Goal: Task Accomplishment & Management: Use online tool/utility

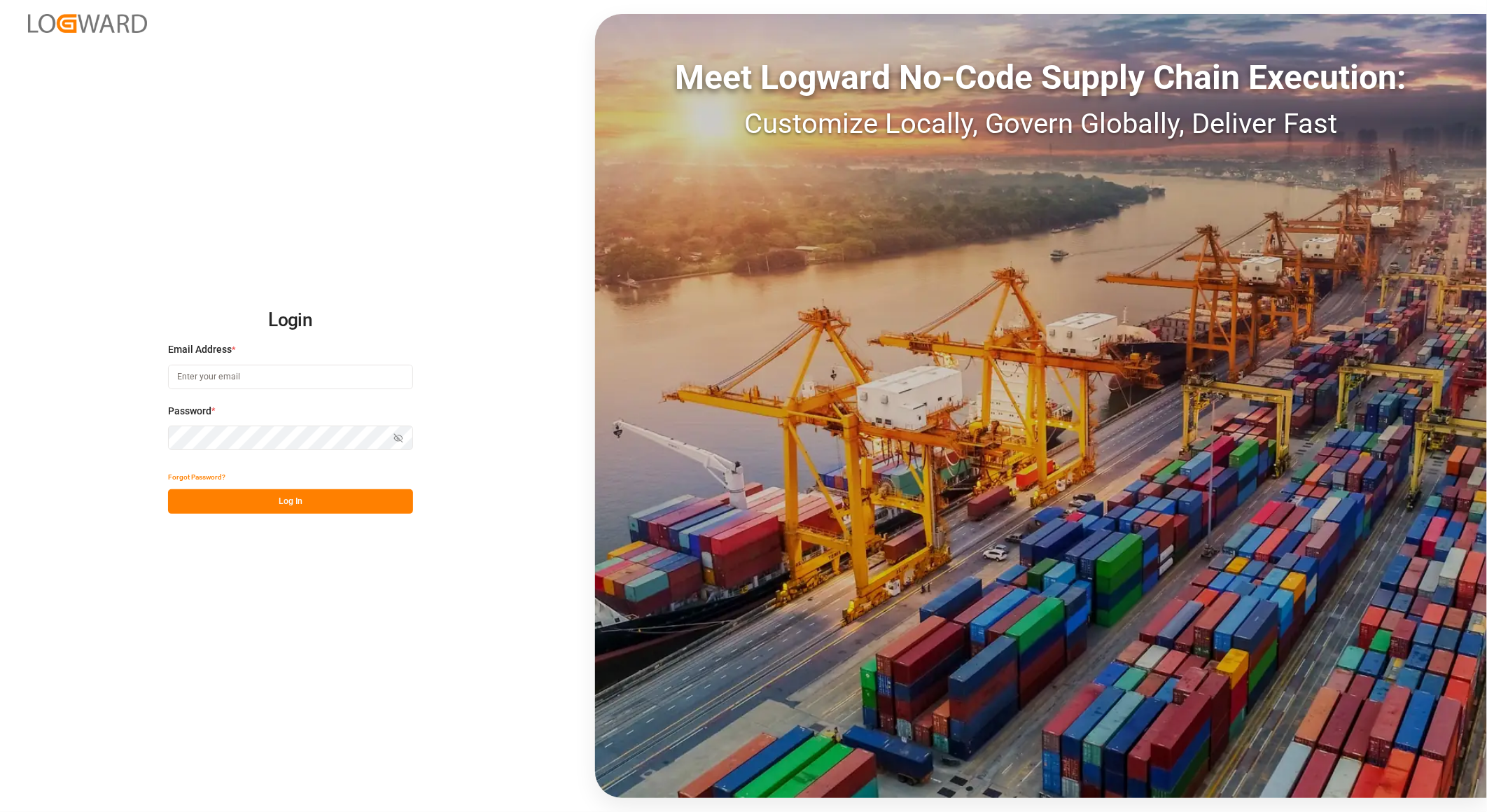
type input "[PERSON_NAME][EMAIL_ADDRESS][PERSON_NAME][DOMAIN_NAME]"
click at [313, 504] on button "Log In" at bounding box center [291, 501] width 245 height 24
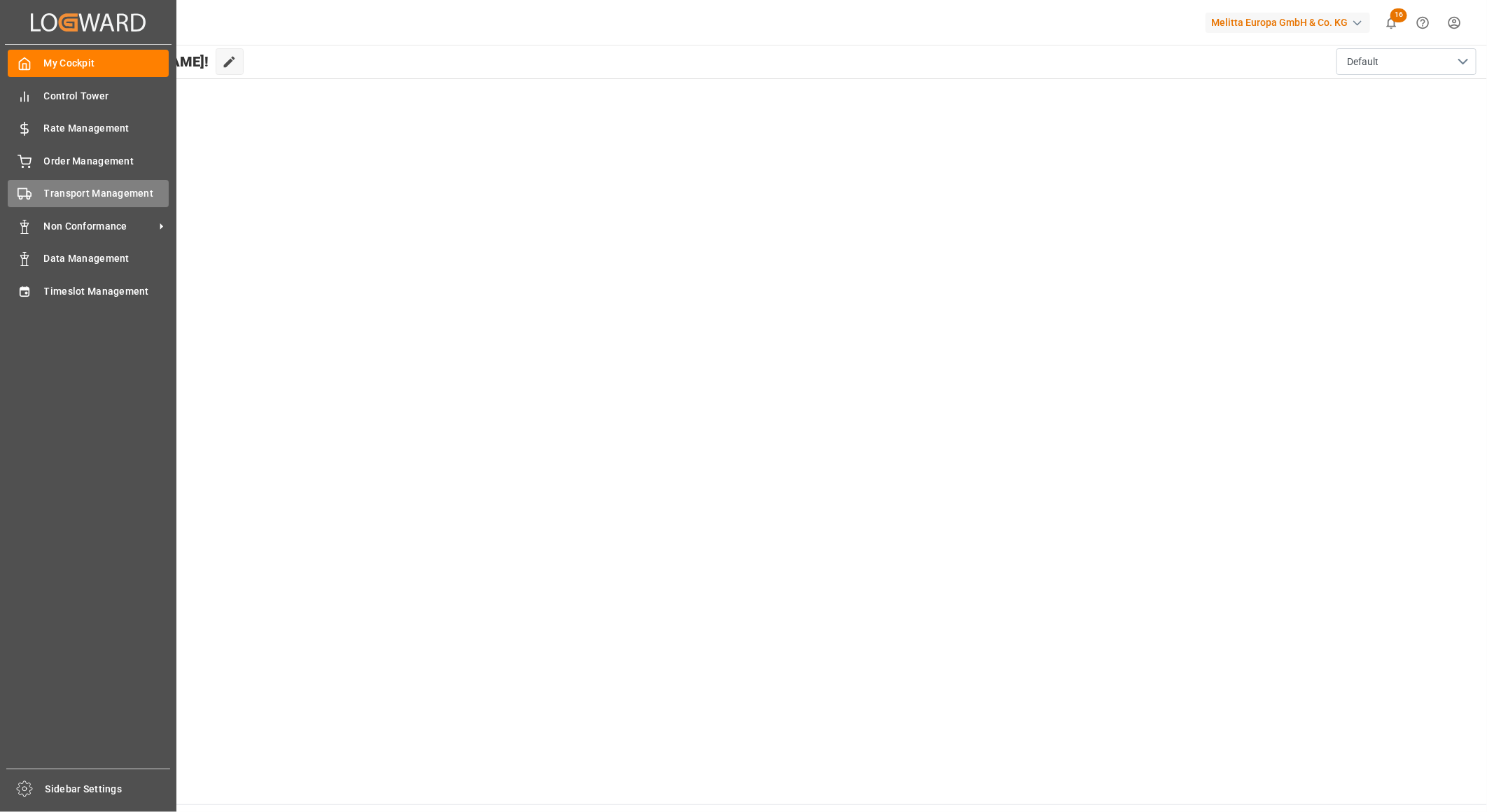
click at [60, 189] on span "Transport Management" at bounding box center [107, 193] width 126 height 14
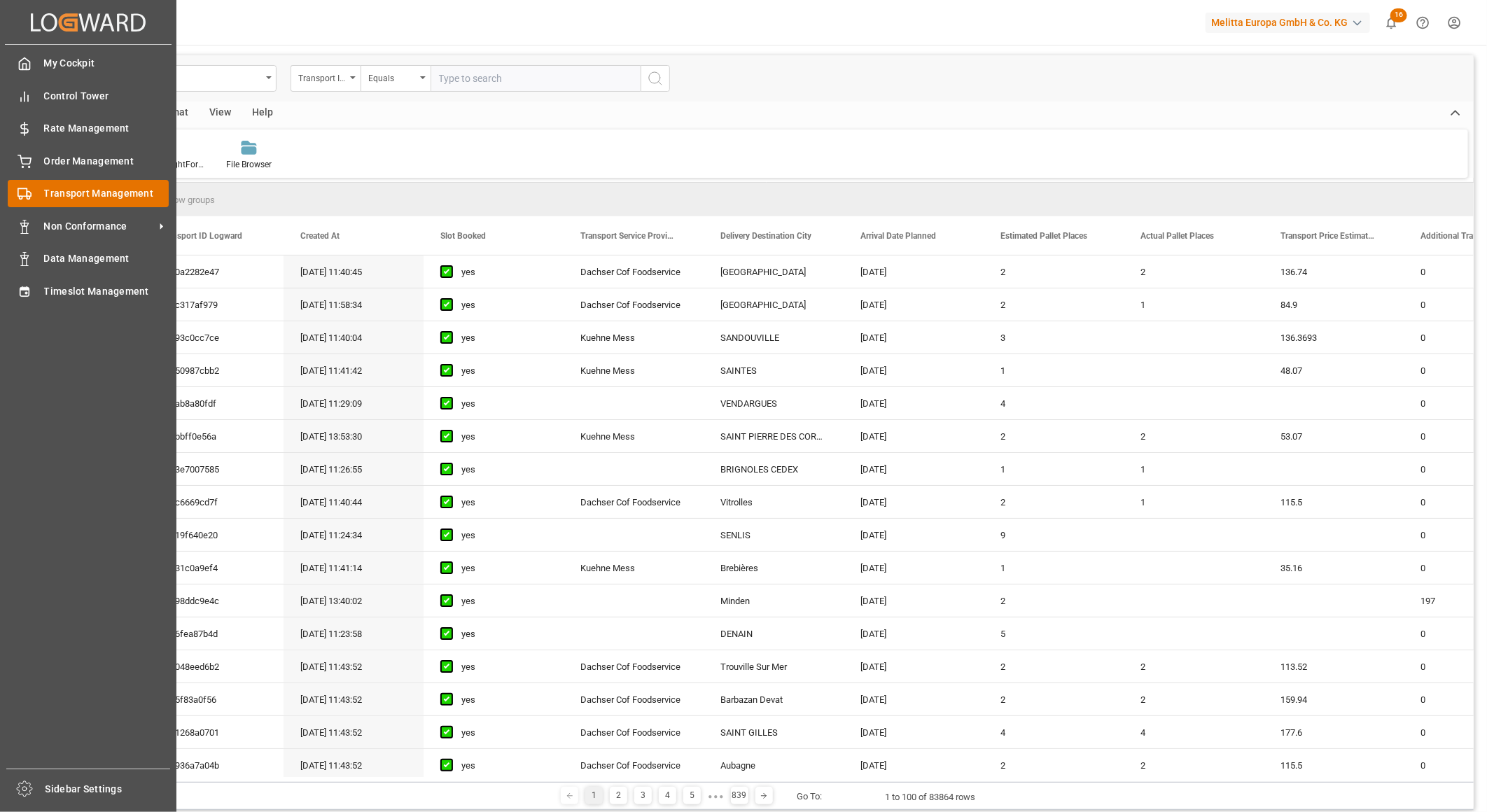
click at [72, 193] on span "Transport Management" at bounding box center [107, 193] width 126 height 14
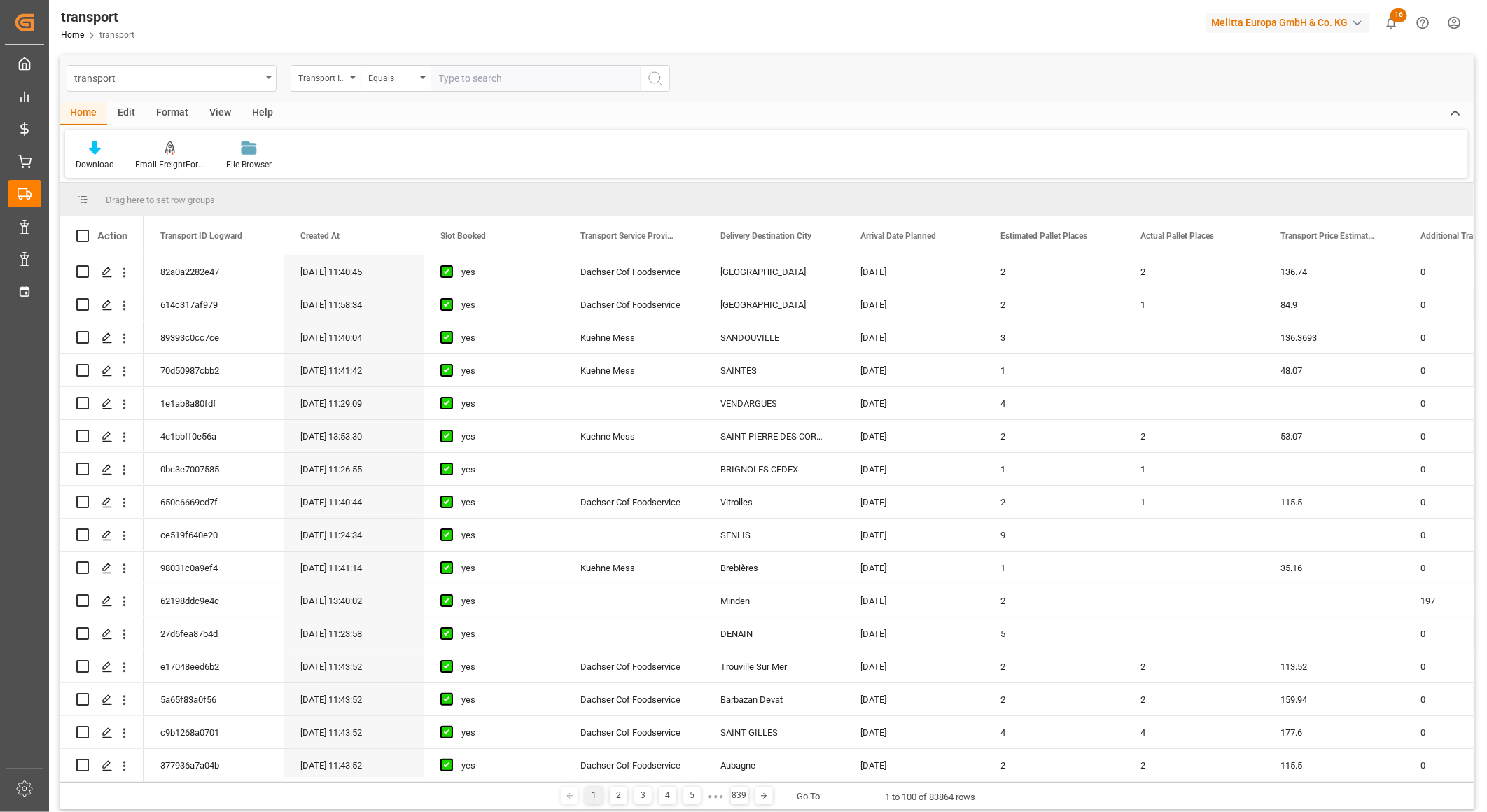
click at [268, 75] on div "transport" at bounding box center [172, 78] width 210 height 27
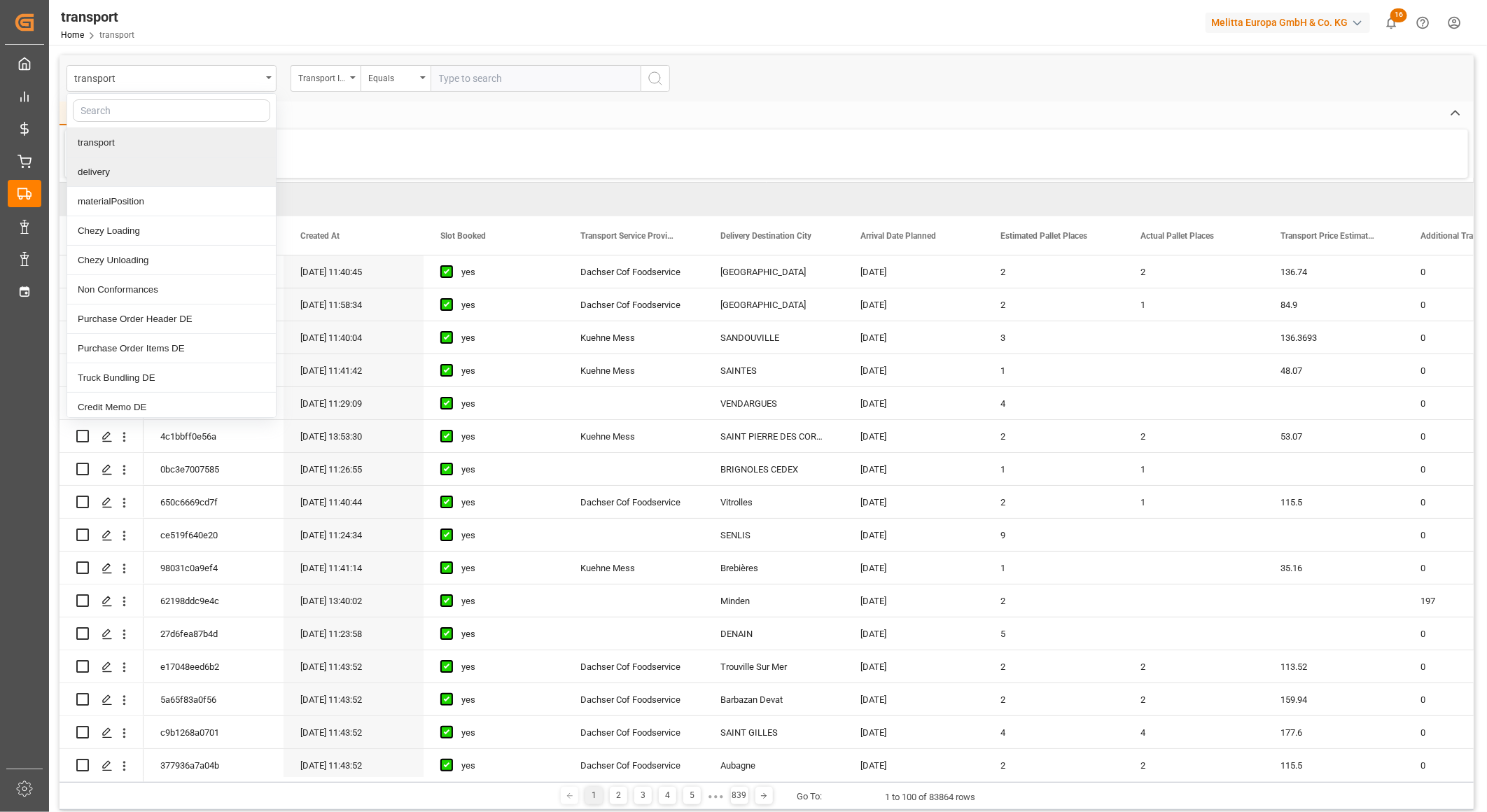
click at [106, 175] on div "delivery" at bounding box center [171, 172] width 209 height 29
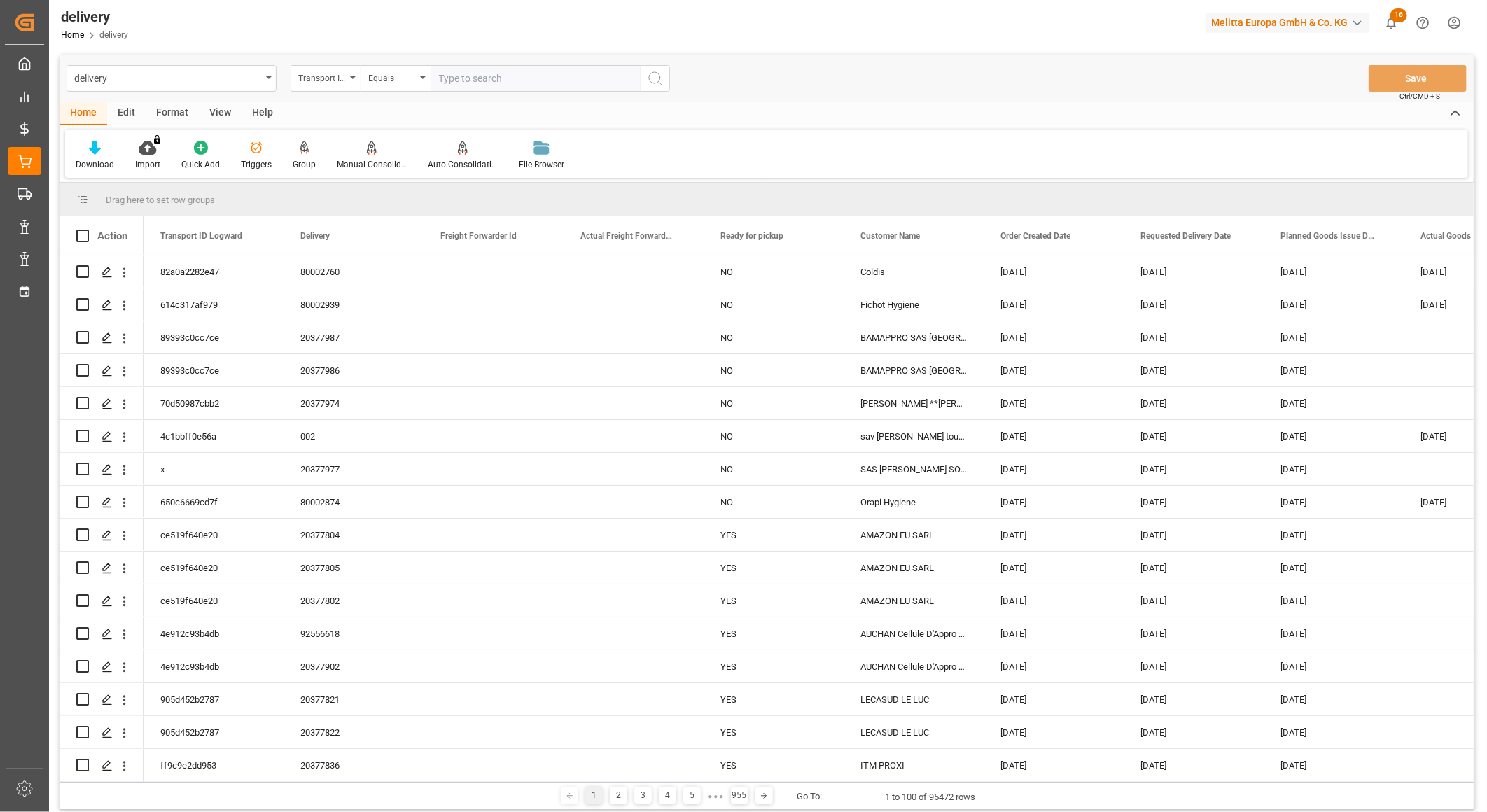
click at [222, 114] on div "View" at bounding box center [220, 114] width 43 height 24
click at [93, 162] on div "Default" at bounding box center [89, 164] width 27 height 13
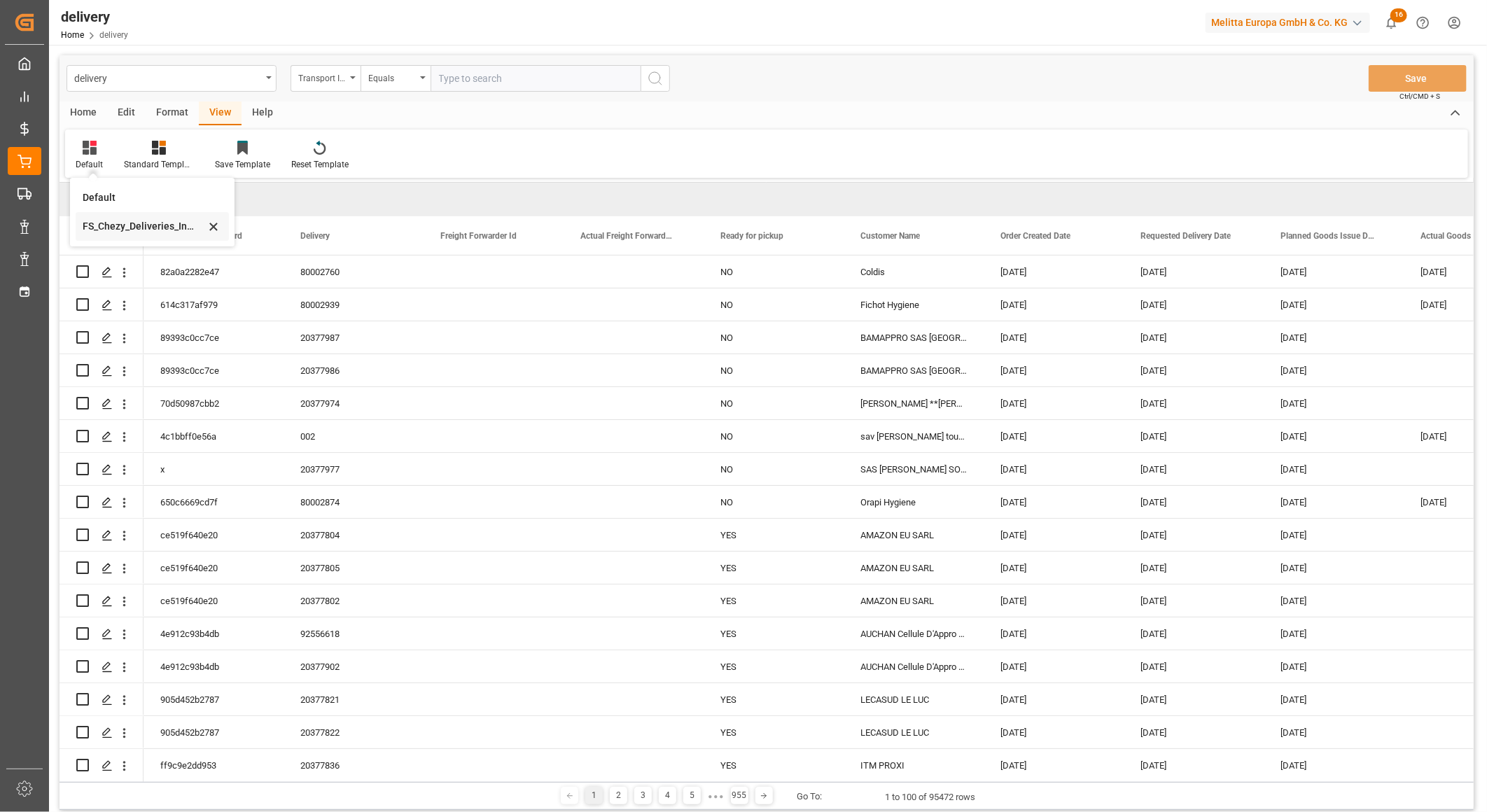
click at [129, 226] on div "FS_Chezy_Deliveries_Invoice_Template" at bounding box center [144, 226] width 123 height 14
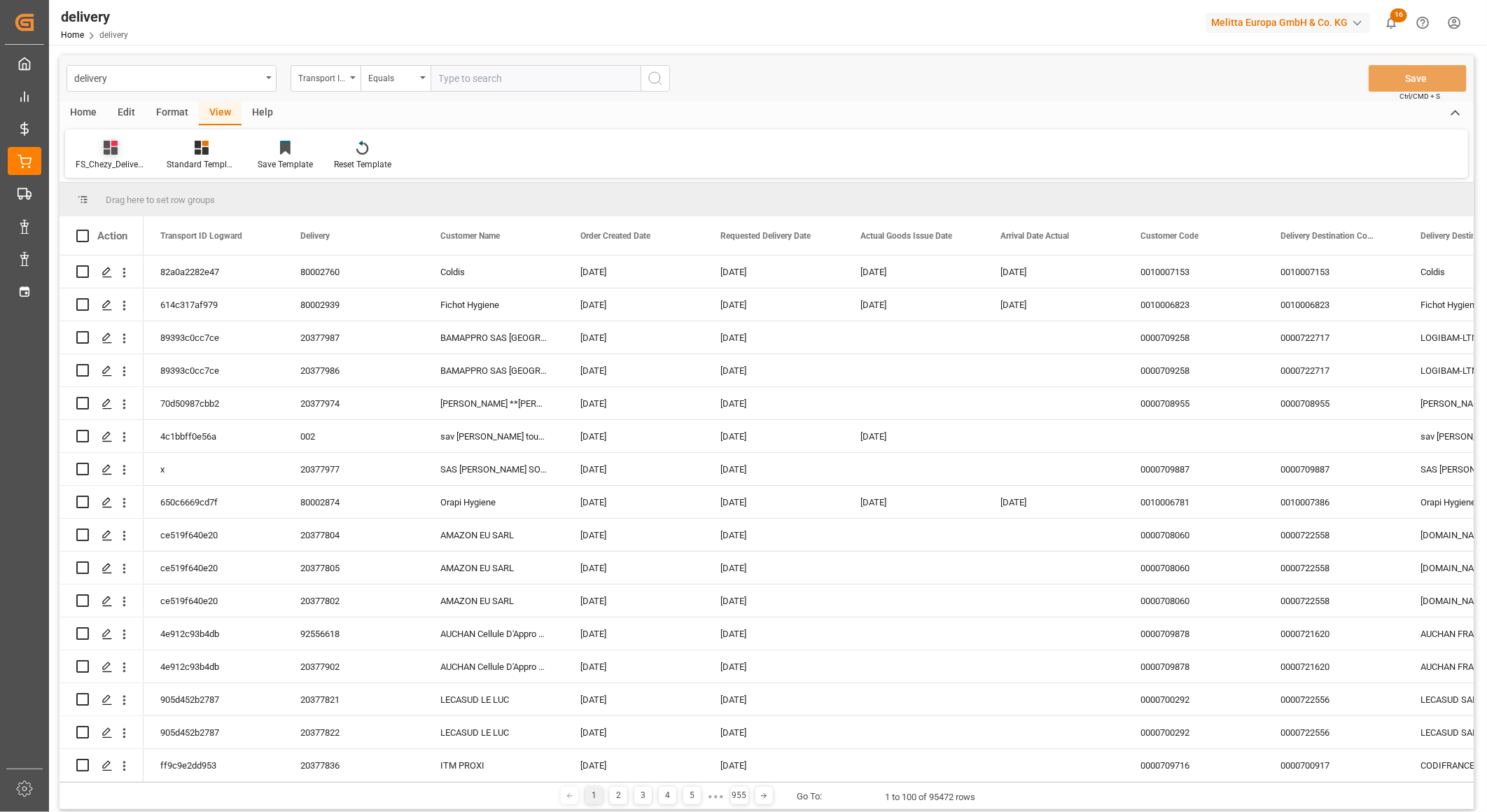
click at [115, 161] on div "FS_Chezy_Deliveries_Invoice_Template" at bounding box center [110, 164] width 70 height 13
click at [123, 195] on div "Default" at bounding box center [148, 197] width 123 height 14
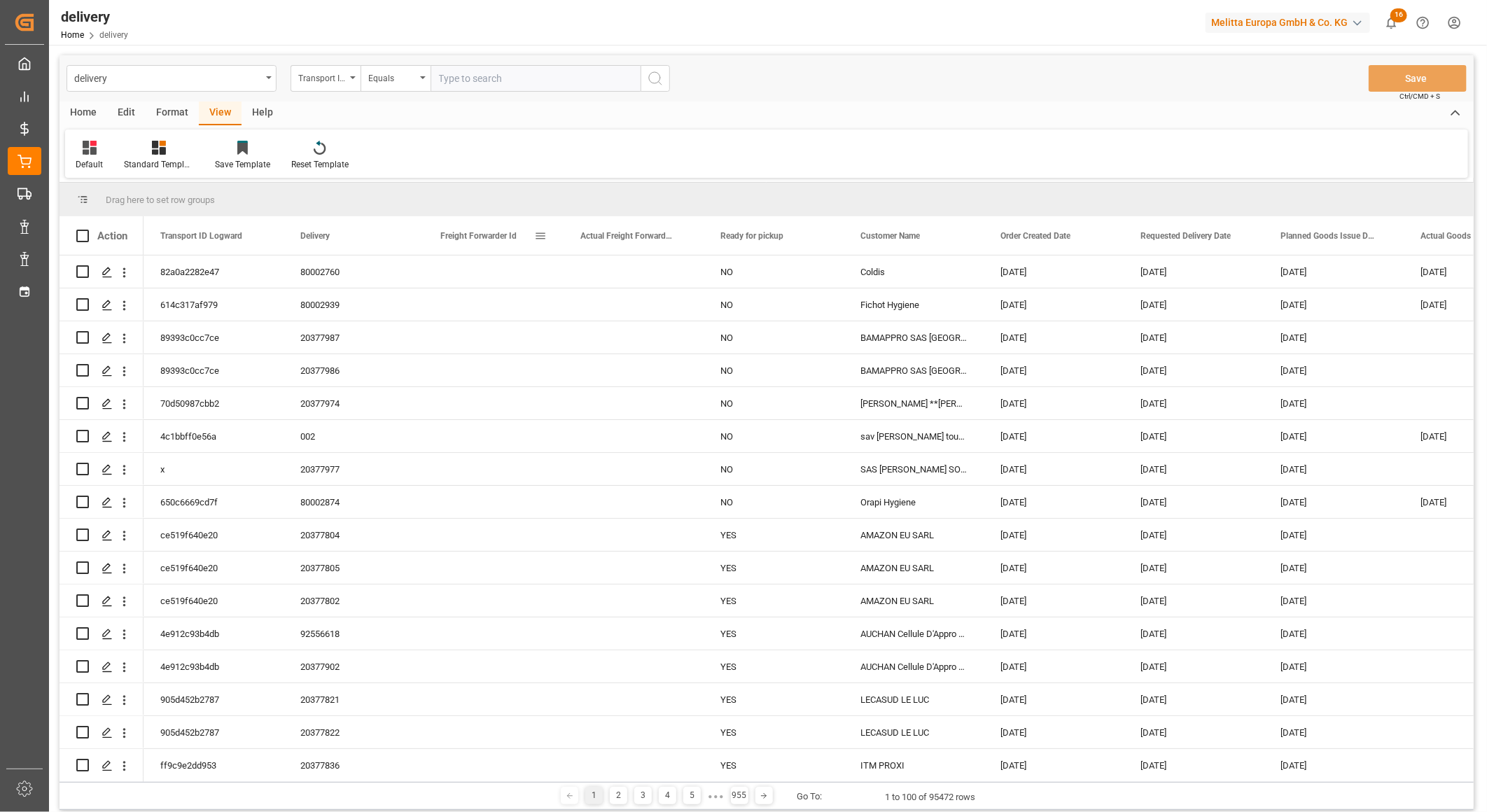
drag, startPoint x: 512, startPoint y: 232, endPoint x: 610, endPoint y: 184, distance: 109.1
click at [610, 184] on div "Drag here to set row groups" at bounding box center [766, 200] width 1414 height 34
click at [541, 234] on span at bounding box center [541, 236] width 13 height 13
click at [679, 239] on span "columns" at bounding box center [683, 238] width 13 height 13
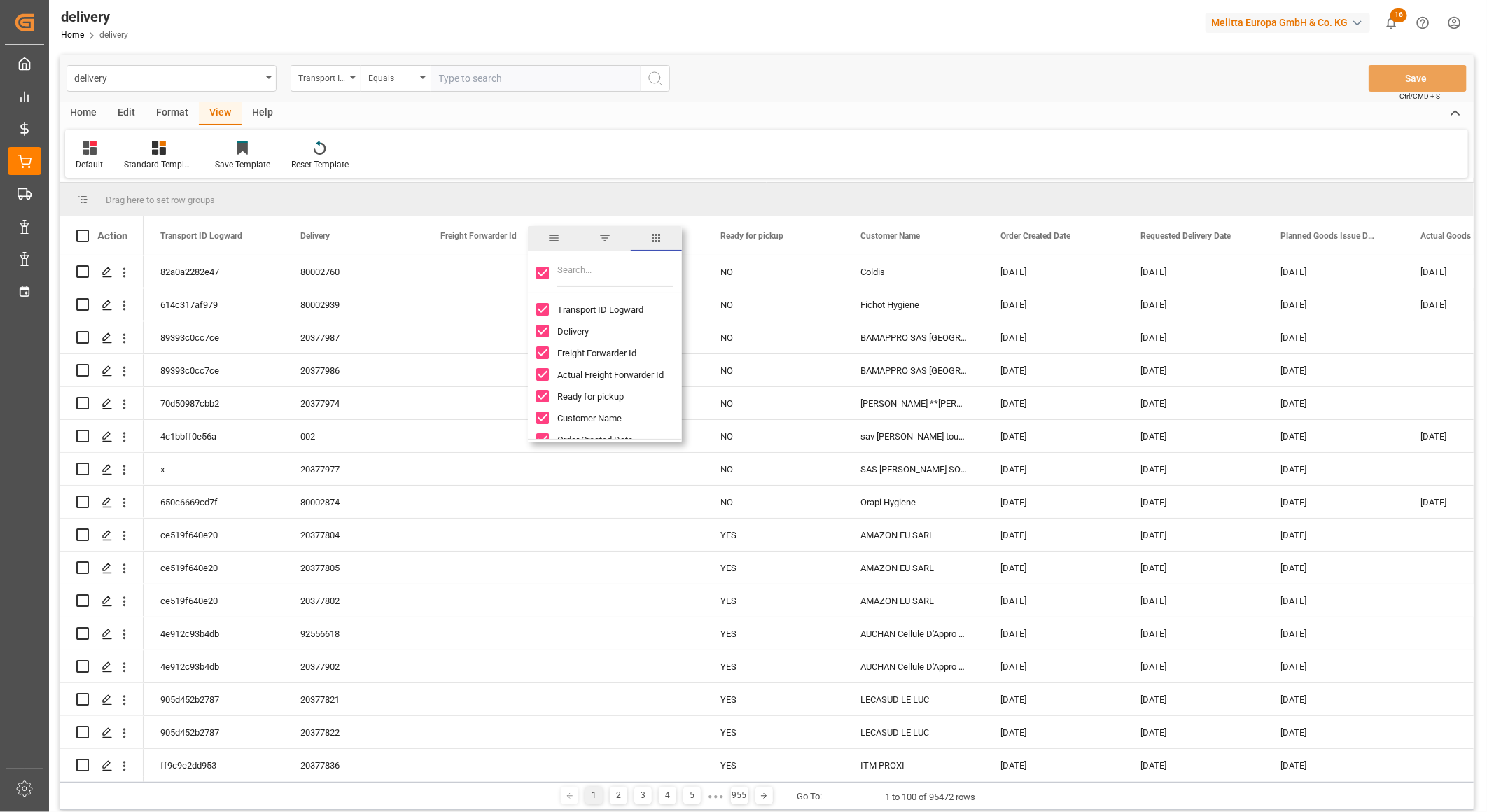
click at [571, 209] on div "Drag here to set row groups" at bounding box center [766, 200] width 1414 height 34
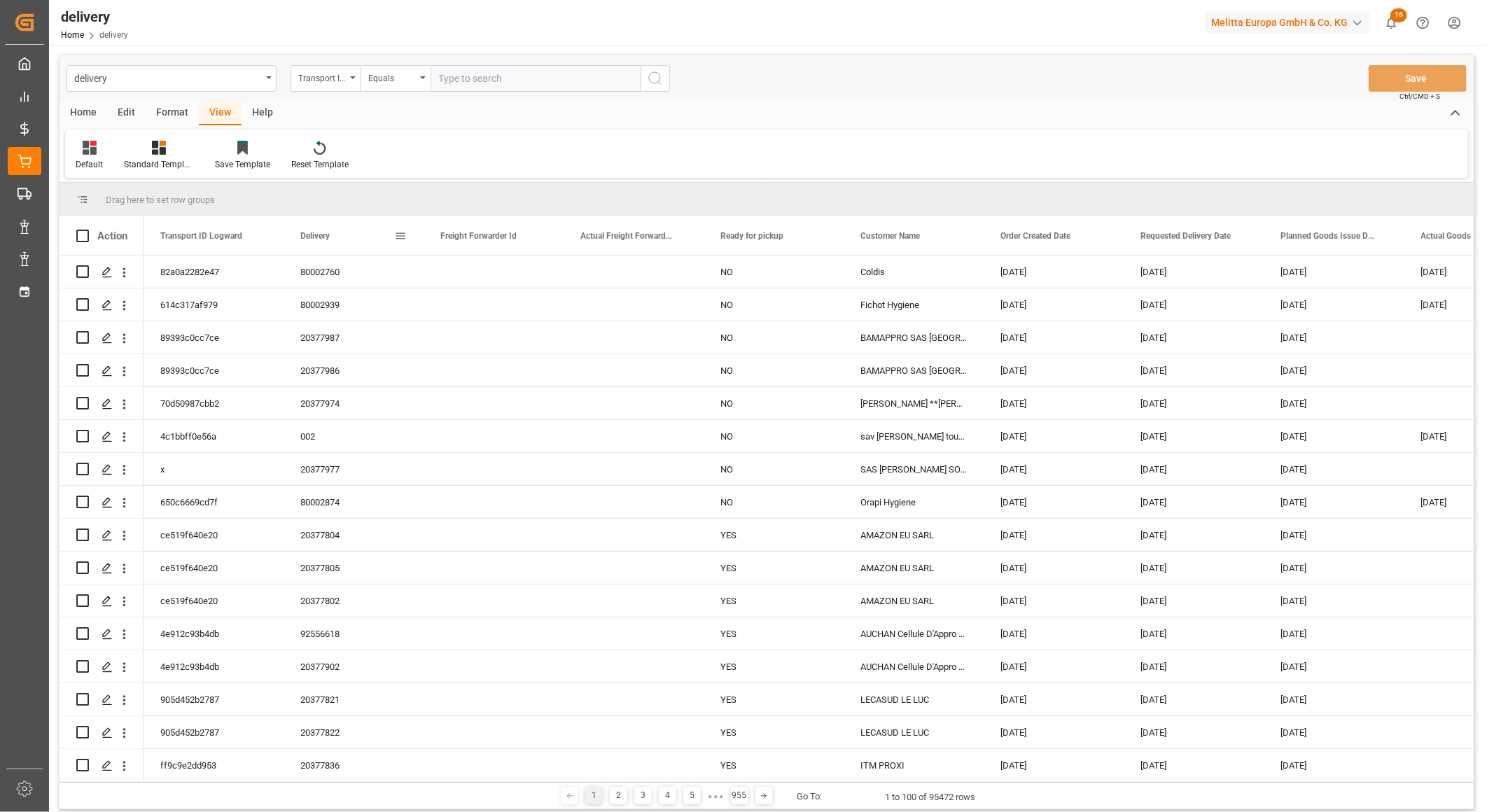
click at [401, 236] on span at bounding box center [401, 236] width 13 height 13
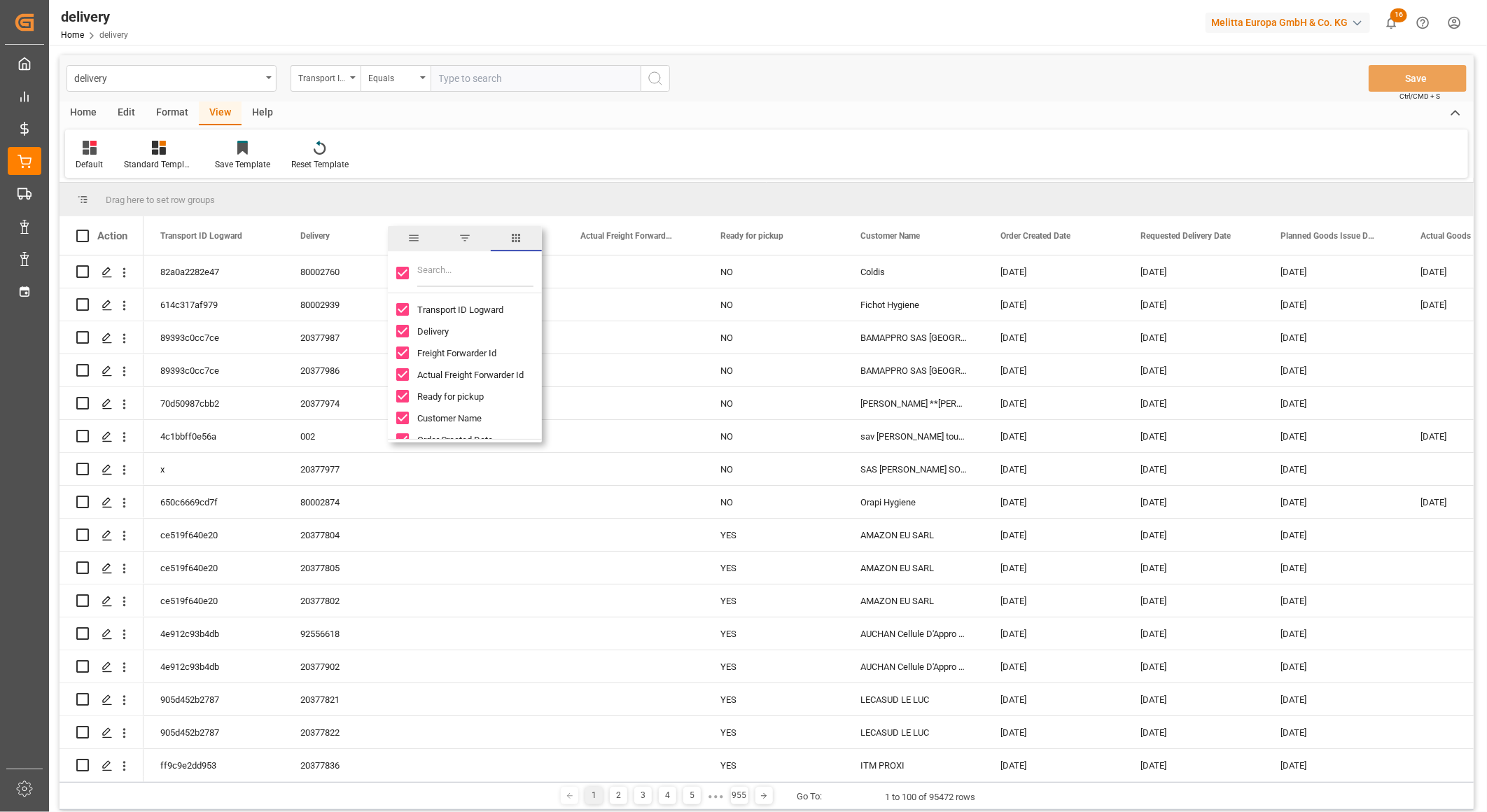
click at [403, 273] on input "Toggle Select All Columns" at bounding box center [403, 273] width 13 height 13
checkbox input "false"
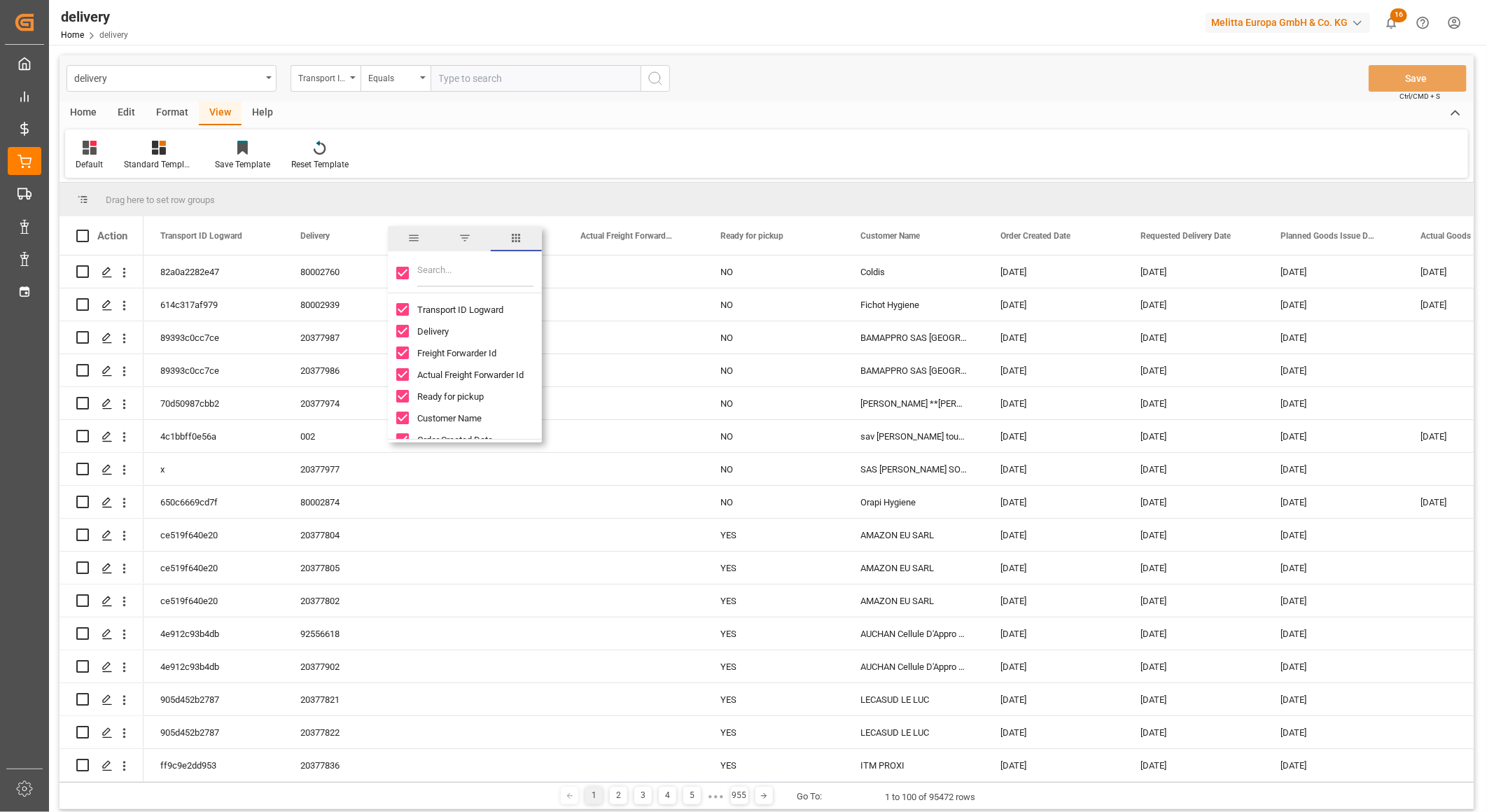
checkbox input "false"
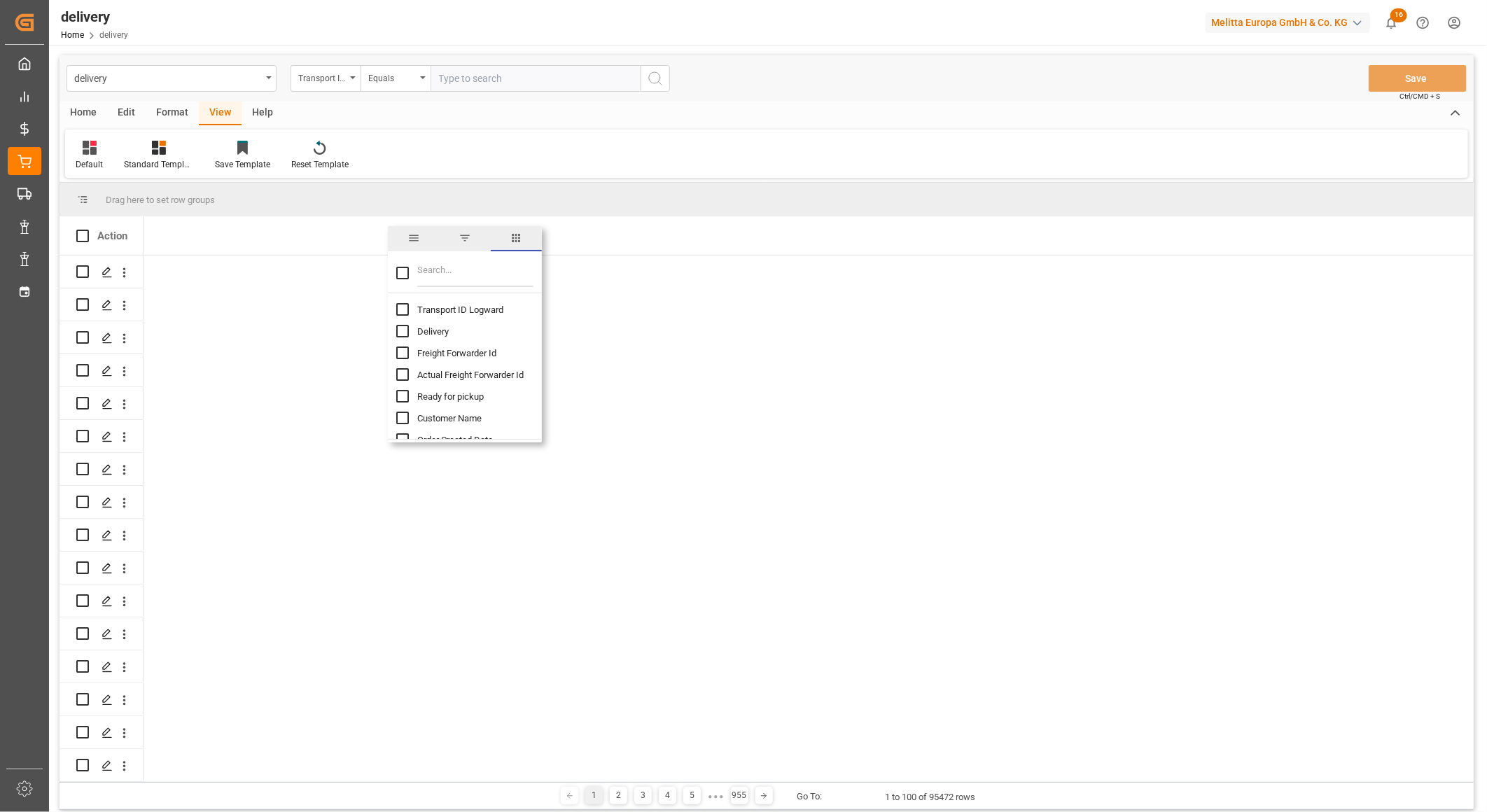
click at [402, 330] on input "Delivery column toggle visibility (hidden)" at bounding box center [403, 331] width 13 height 13
checkbox input "true"
checkbox input "false"
click at [402, 308] on input "Transport ID Logward column toggle visibility (hidden)" at bounding box center [403, 309] width 13 height 13
checkbox input "true"
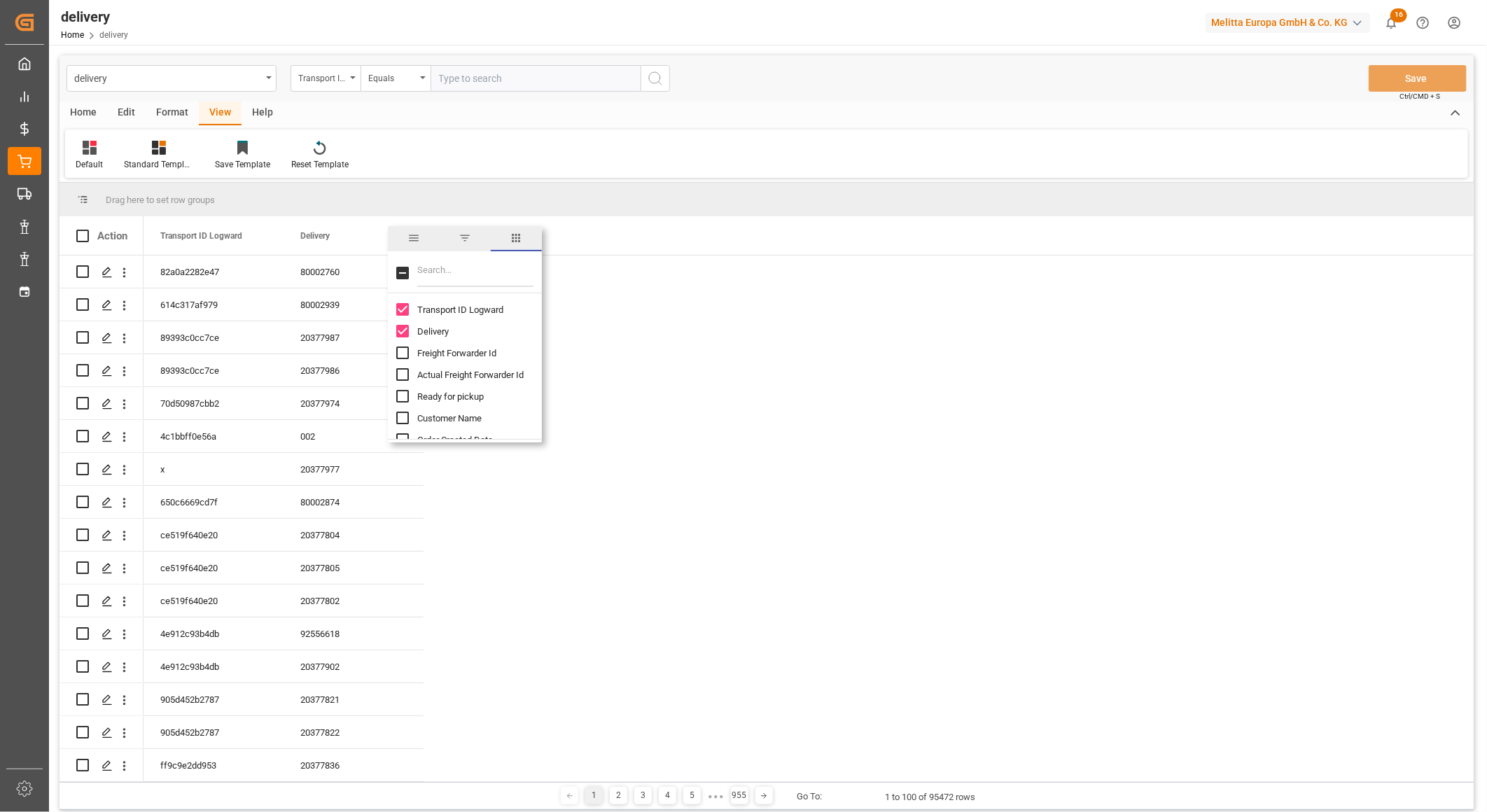
scroll to position [77, 0]
click at [402, 381] on input "Requested Delivery Date column toggle visibility (hidden)" at bounding box center [403, 383] width 13 height 13
checkbox input "true"
click at [397, 404] on input "Planned Goods Issue Date column toggle visibility (hidden)" at bounding box center [403, 405] width 13 height 13
checkbox input "true"
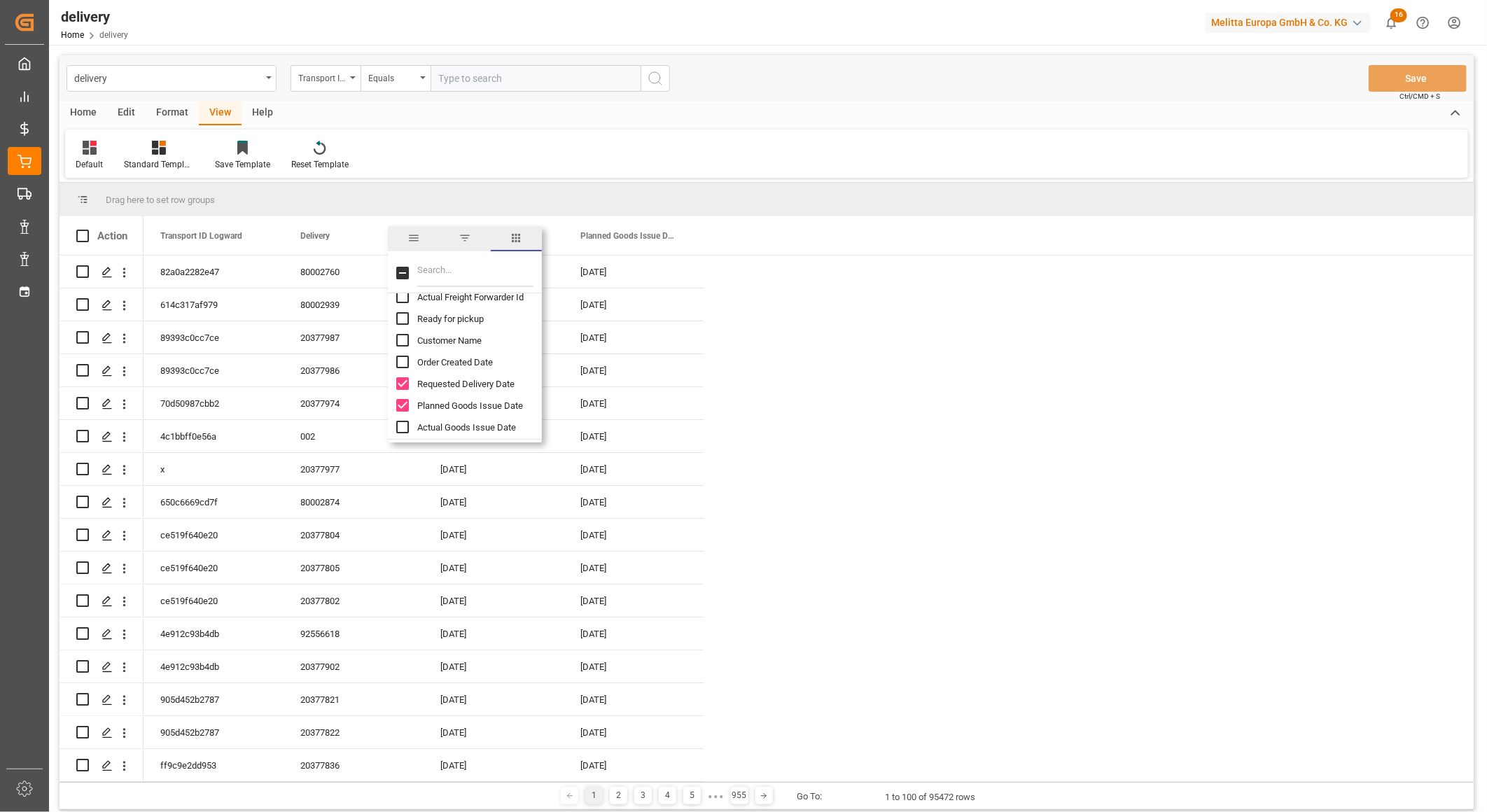
click at [406, 425] on input "Actual Goods Issue Date column toggle visibility (hidden)" at bounding box center [403, 427] width 13 height 13
checkbox input "true"
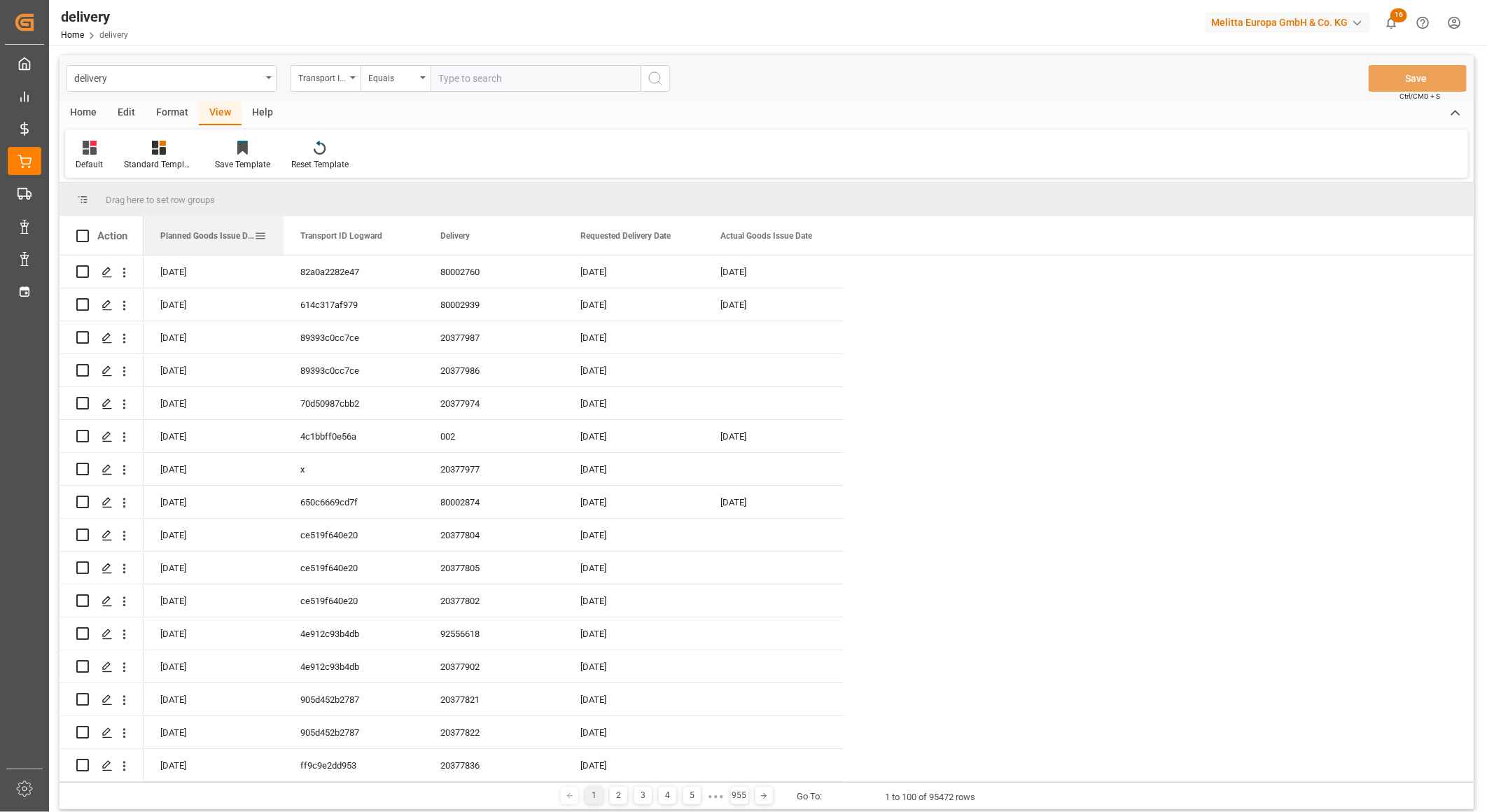
drag, startPoint x: 633, startPoint y: 235, endPoint x: 247, endPoint y: 233, distance: 386.0
click at [247, 233] on span "Planned Goods Issue Date" at bounding box center [207, 236] width 93 height 10
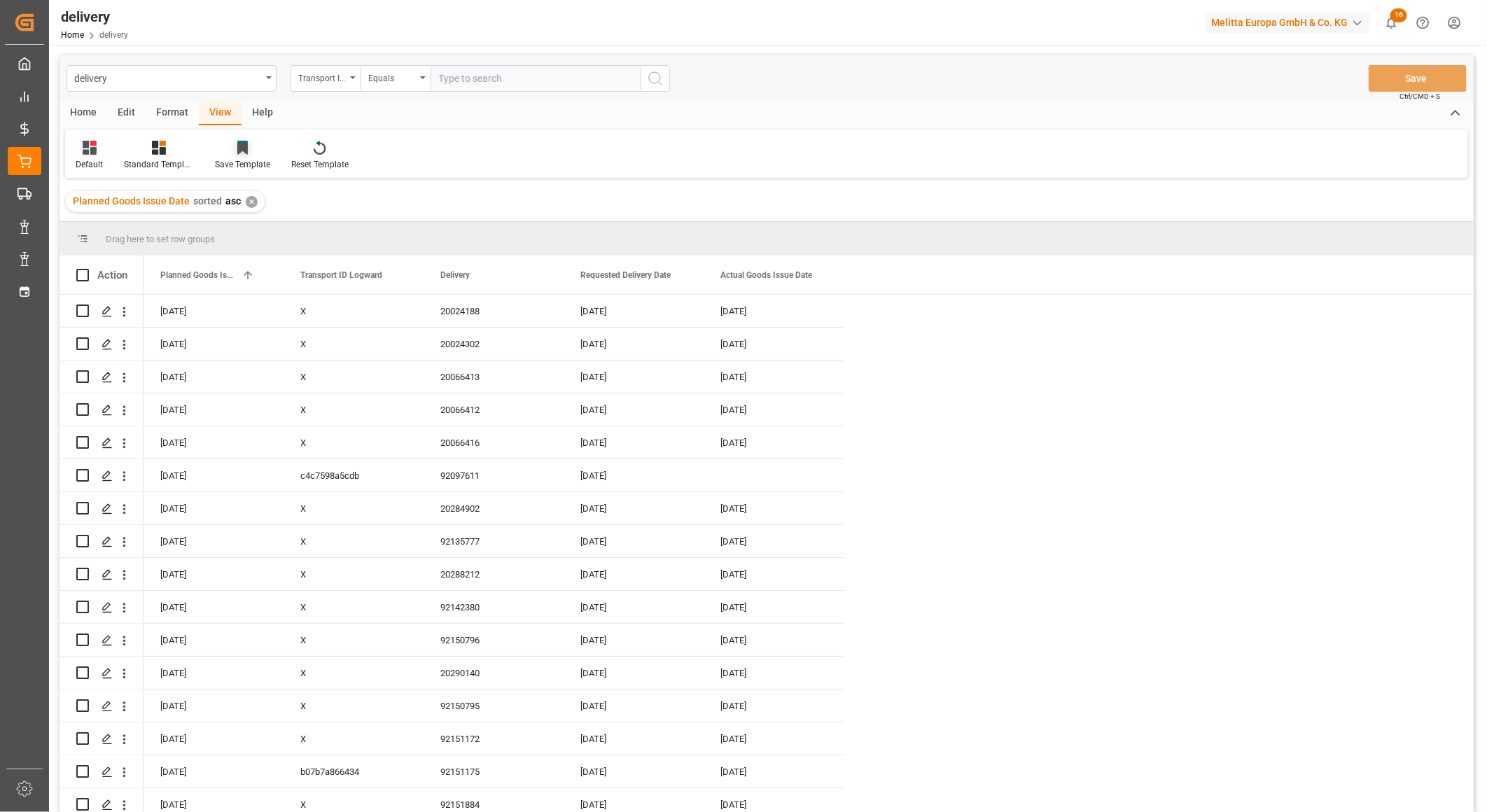
click at [251, 155] on div "Save Template" at bounding box center [243, 155] width 77 height 31
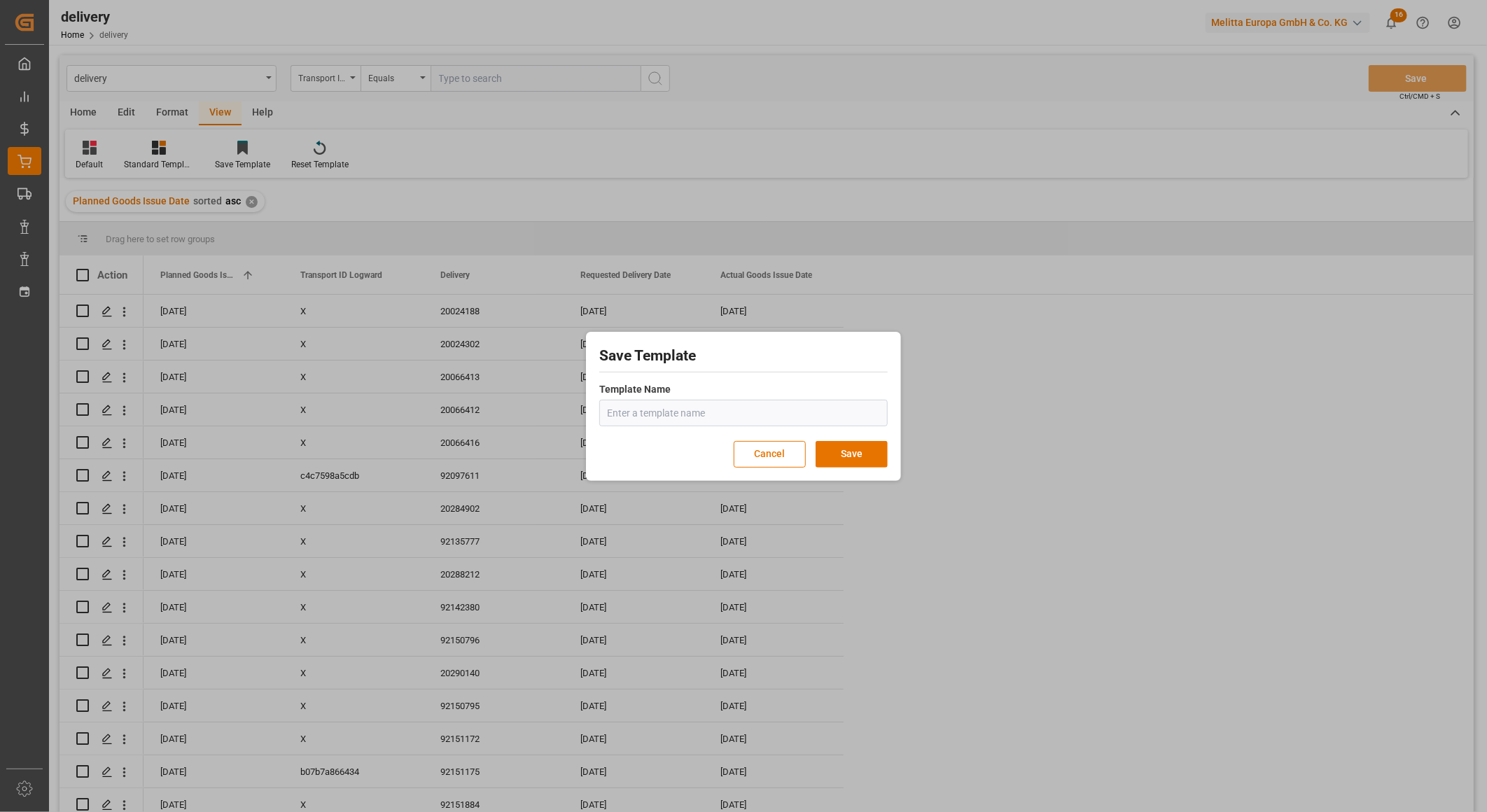
click at [667, 415] on input "text" at bounding box center [744, 412] width 289 height 27
click at [1182, 409] on div "Save Template Template Name Cancel Save" at bounding box center [743, 406] width 1487 height 812
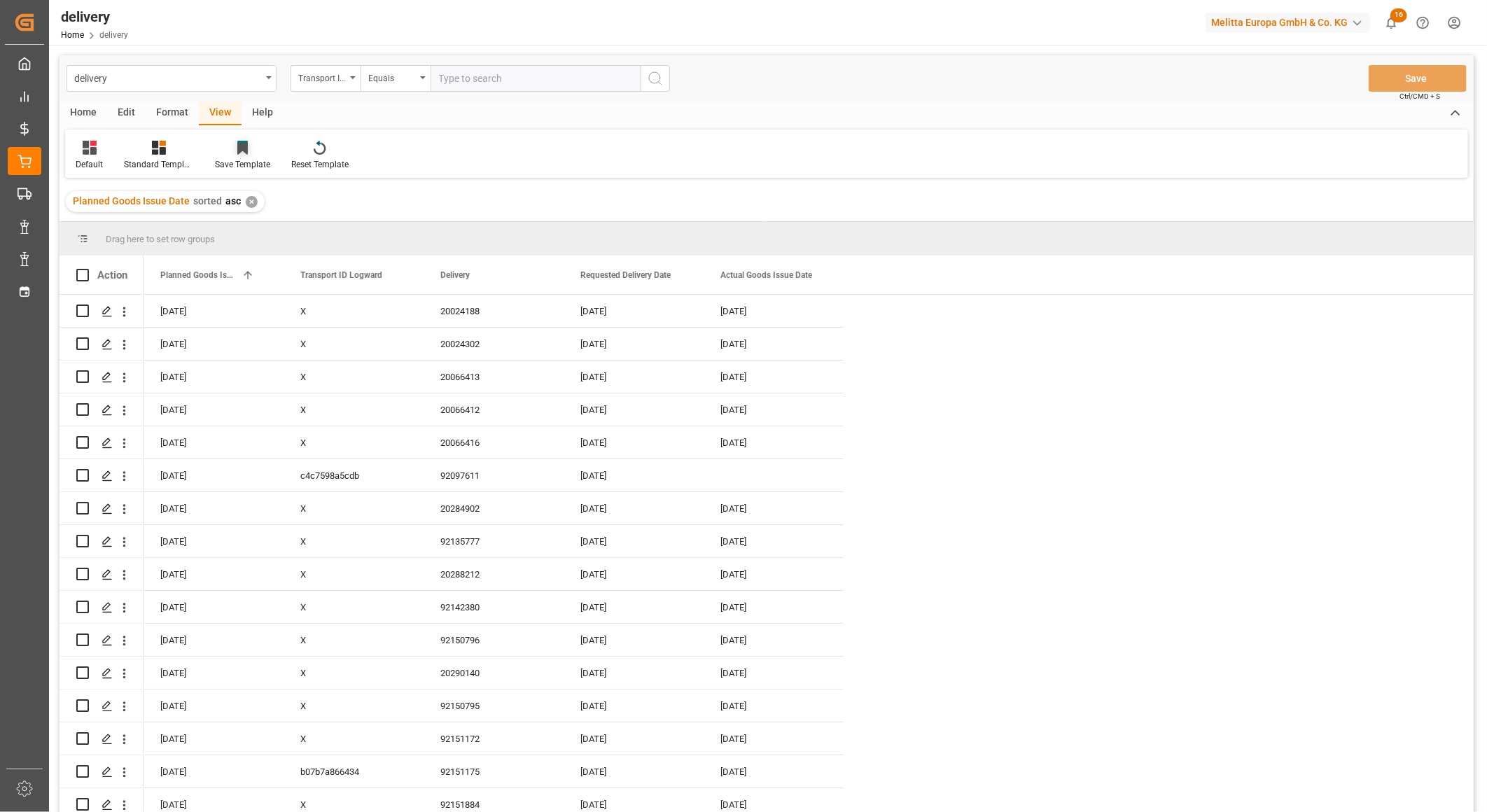
click at [243, 161] on div "Save Template" at bounding box center [243, 164] width 56 height 13
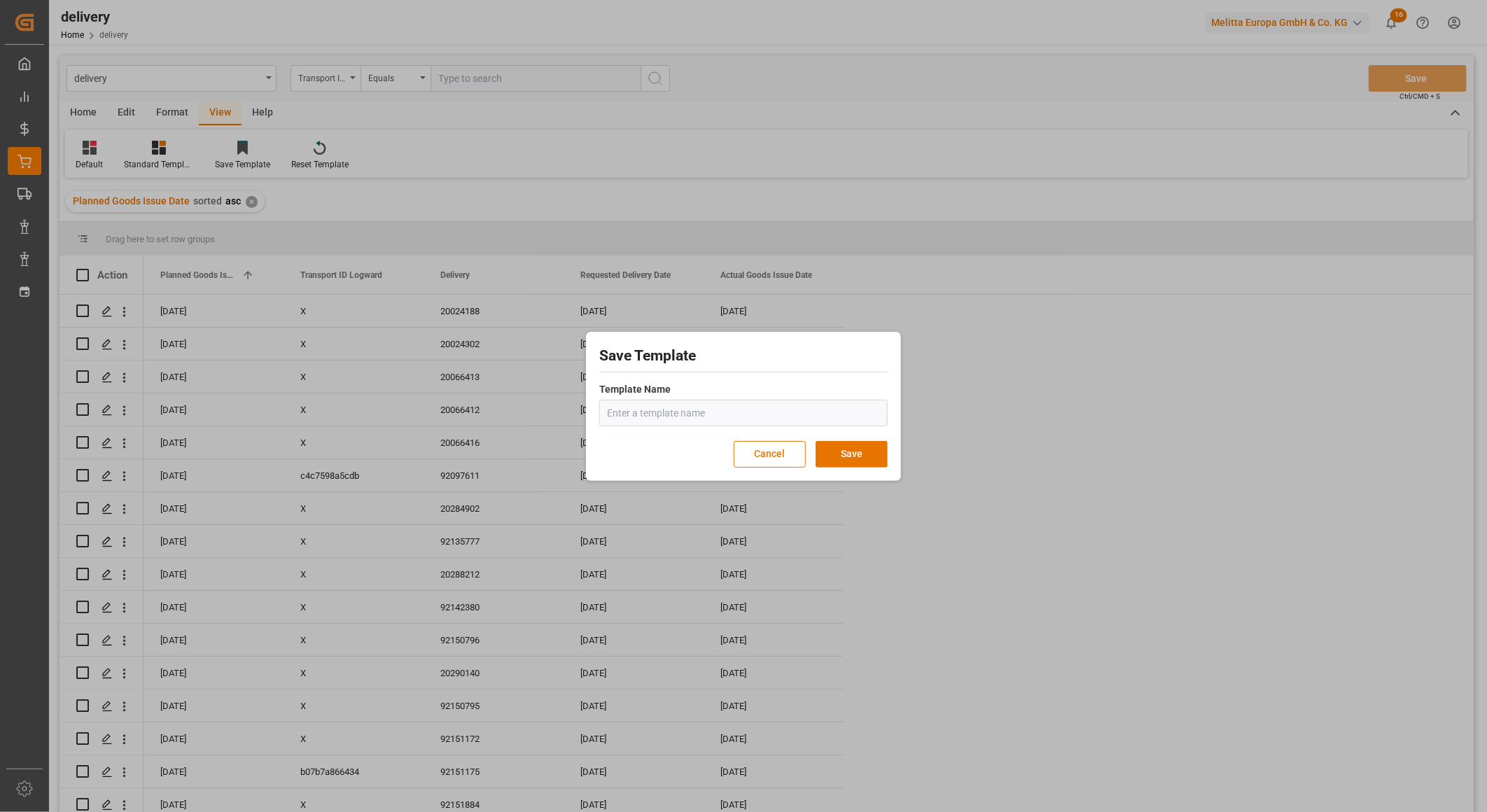
click at [1086, 397] on div "Save Template Template Name Cancel Save" at bounding box center [743, 406] width 1487 height 812
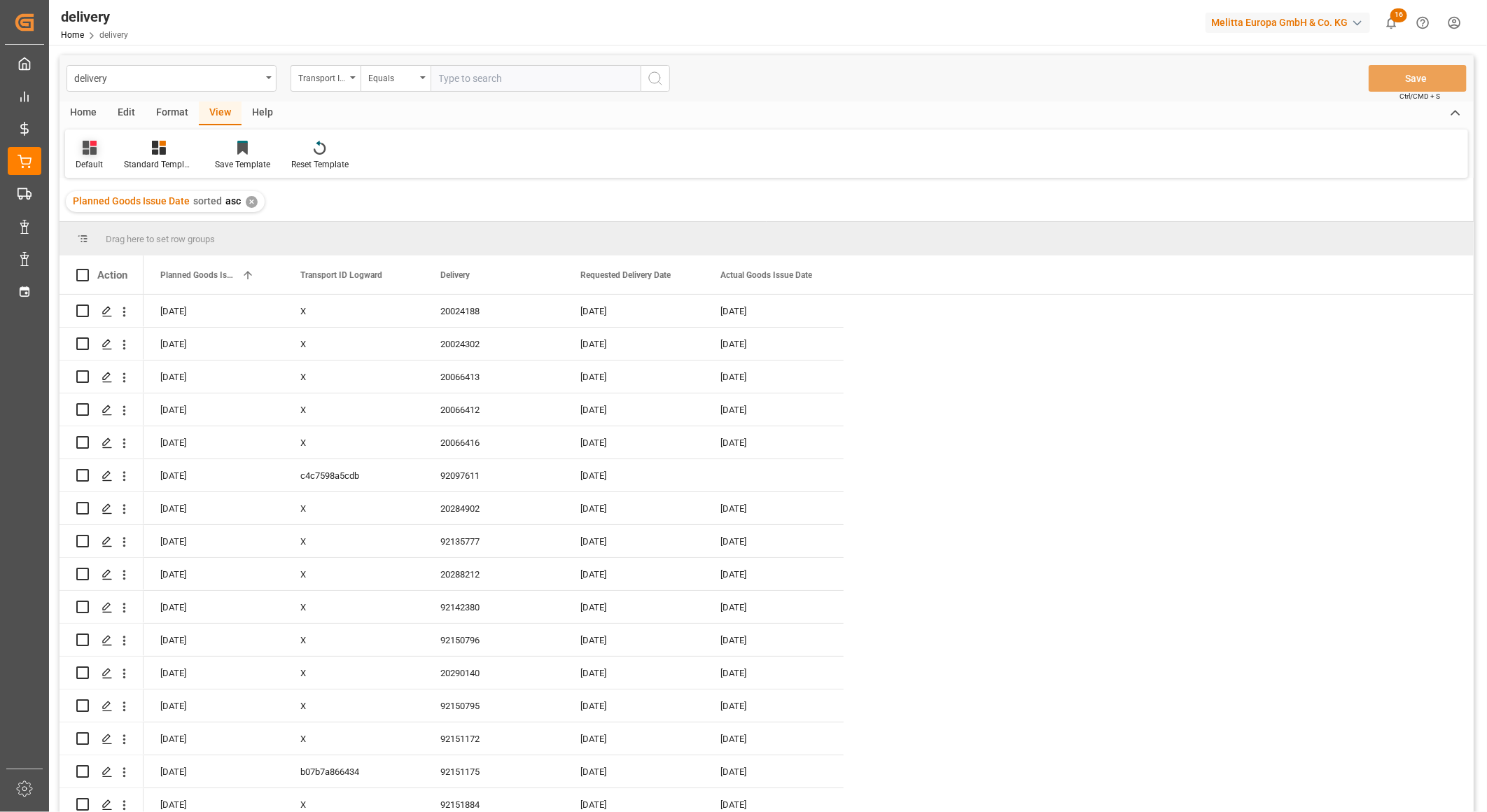
click at [89, 158] on div "Default" at bounding box center [89, 164] width 27 height 13
click at [559, 155] on div "Default Default FS_Chezy_Deliveries_Invoice_Template Standard Templates Save Te…" at bounding box center [766, 154] width 1403 height 48
click at [87, 110] on div "Home" at bounding box center [83, 114] width 48 height 24
click at [339, 76] on div "Transport ID Logward" at bounding box center [322, 77] width 48 height 16
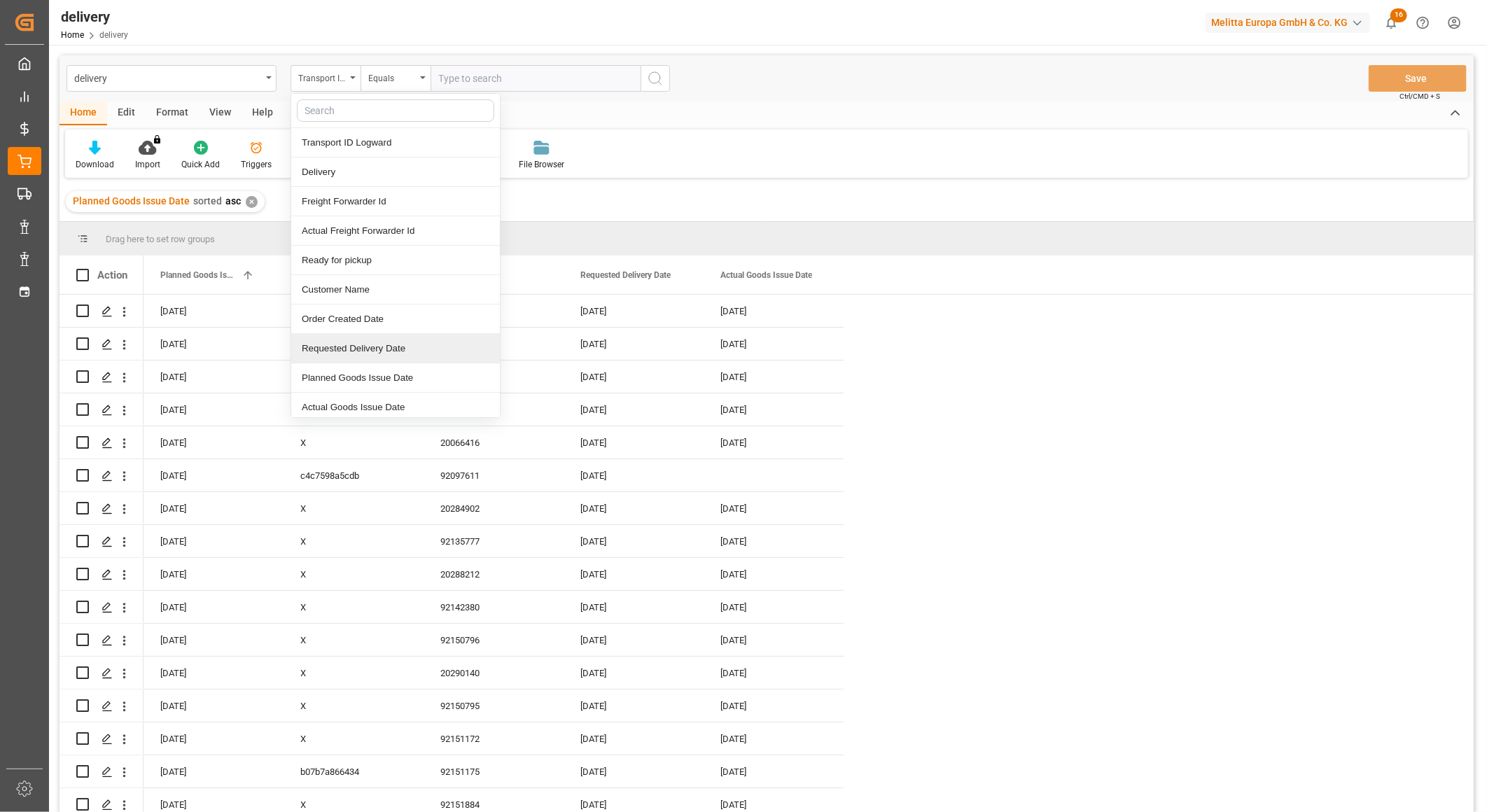
click at [361, 348] on div "Requested Delivery Date" at bounding box center [395, 348] width 209 height 29
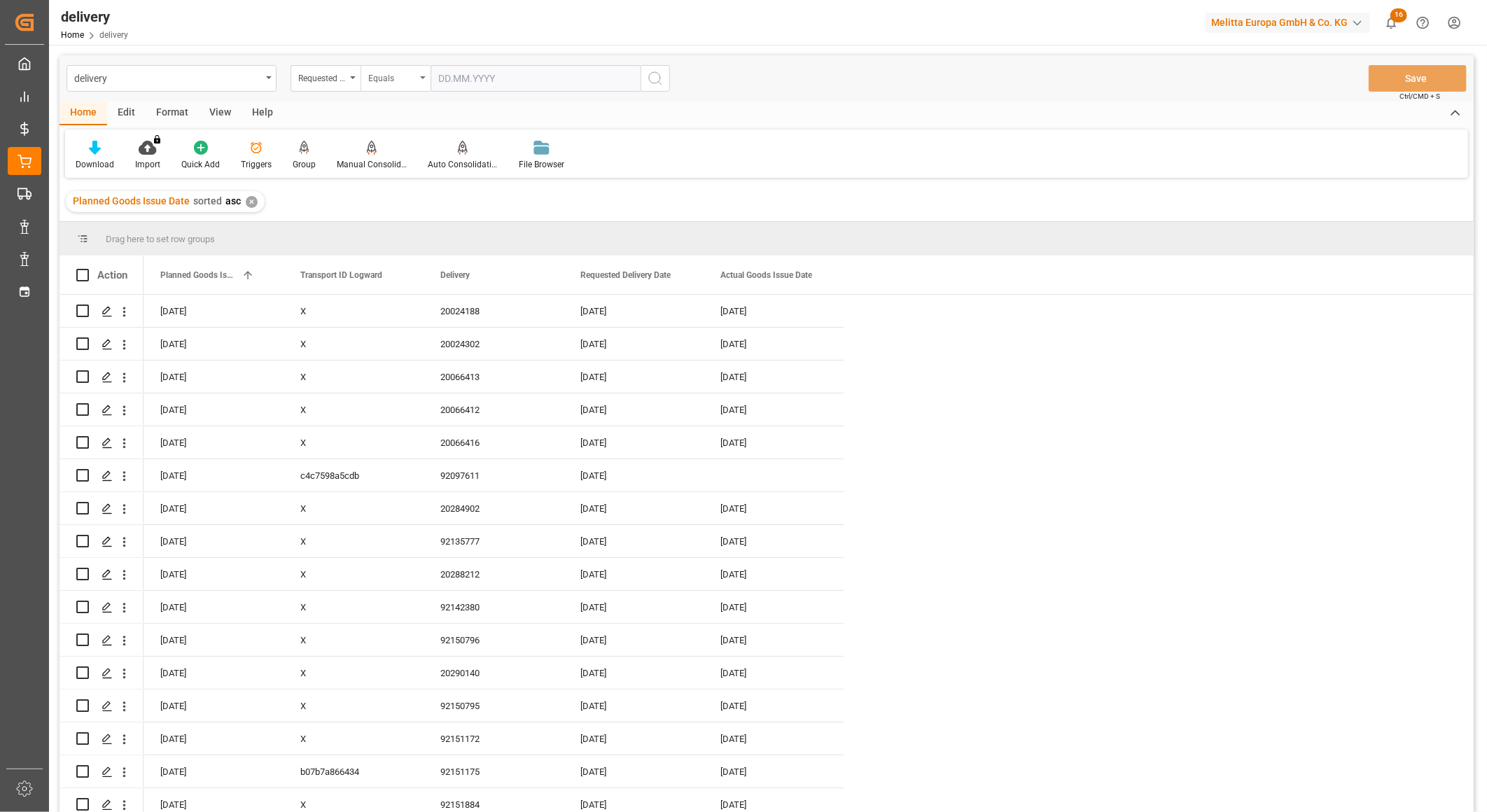
click at [403, 79] on div "Equals" at bounding box center [392, 77] width 48 height 16
click at [417, 255] on div "In range" at bounding box center [465, 260] width 209 height 29
click at [480, 72] on input "text" at bounding box center [483, 78] width 105 height 27
click at [457, 163] on div "1" at bounding box center [449, 164] width 18 height 17
type input "[DATE]"
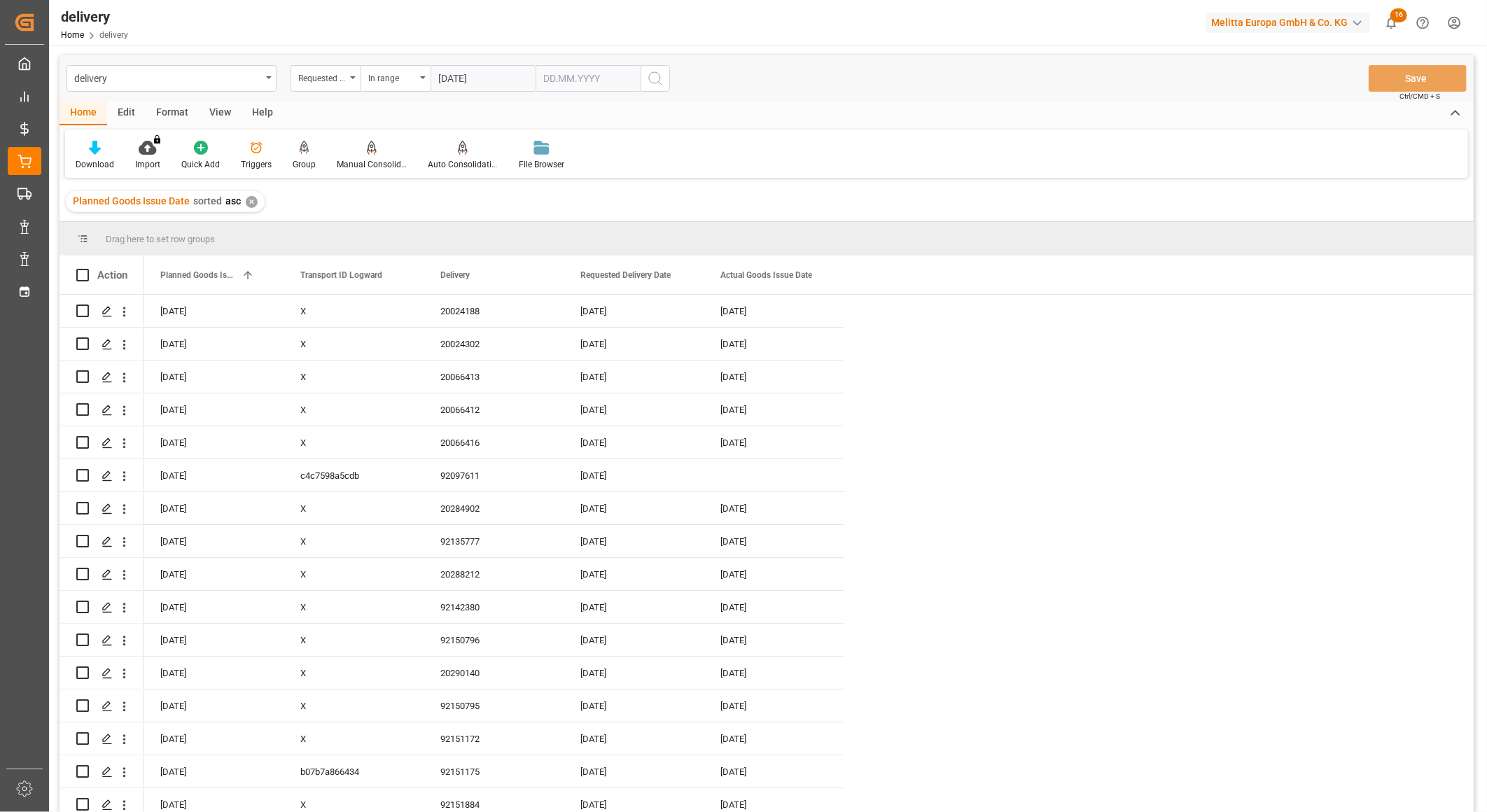
click at [573, 74] on input "text" at bounding box center [588, 78] width 105 height 27
click at [664, 166] on span "5" at bounding box center [663, 163] width 5 height 10
type input "[DATE]"
click at [658, 81] on icon "search button" at bounding box center [655, 78] width 17 height 17
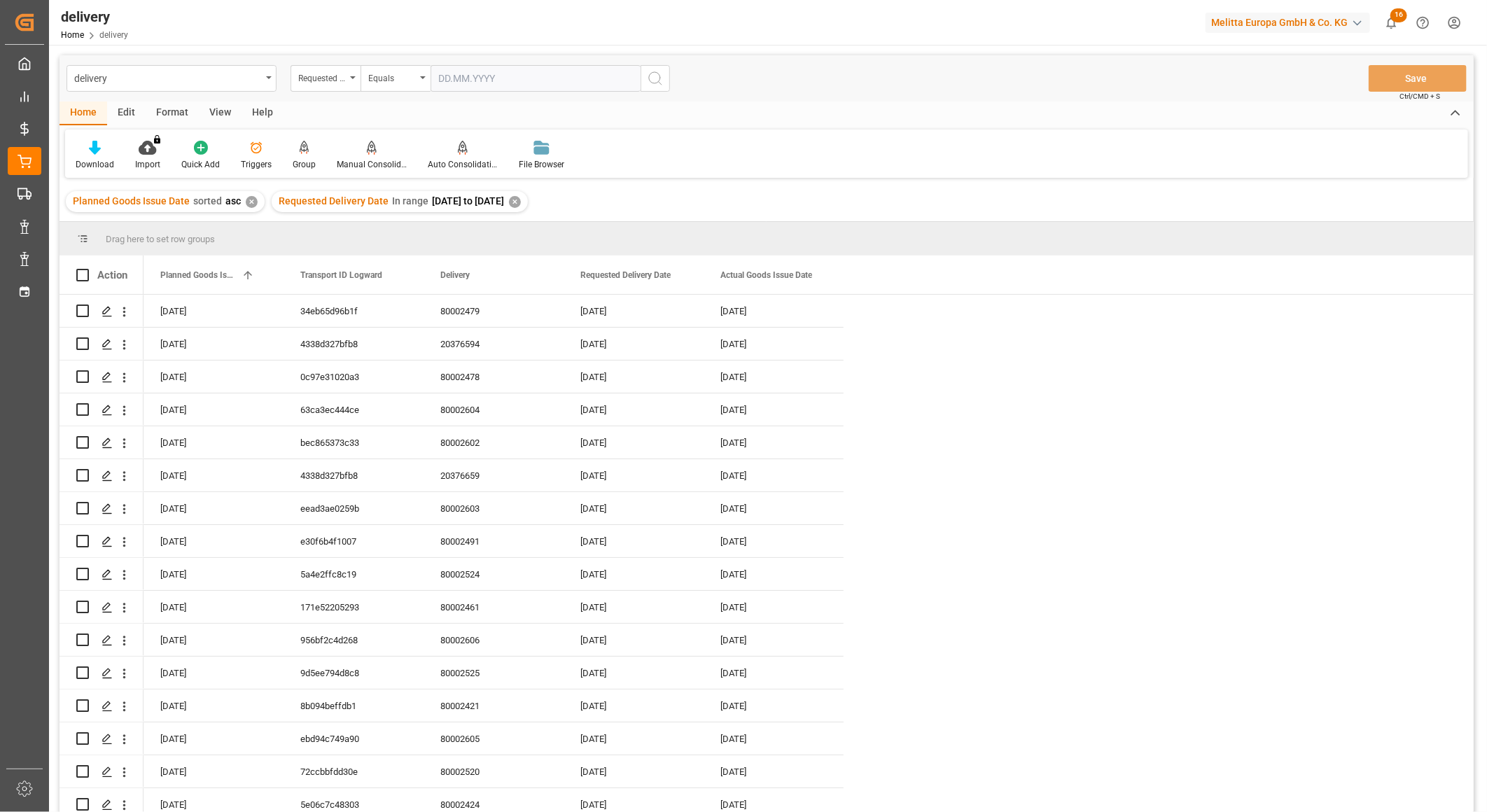
click at [219, 117] on div "View" at bounding box center [220, 114] width 43 height 24
click at [93, 157] on div "Default" at bounding box center [89, 155] width 48 height 31
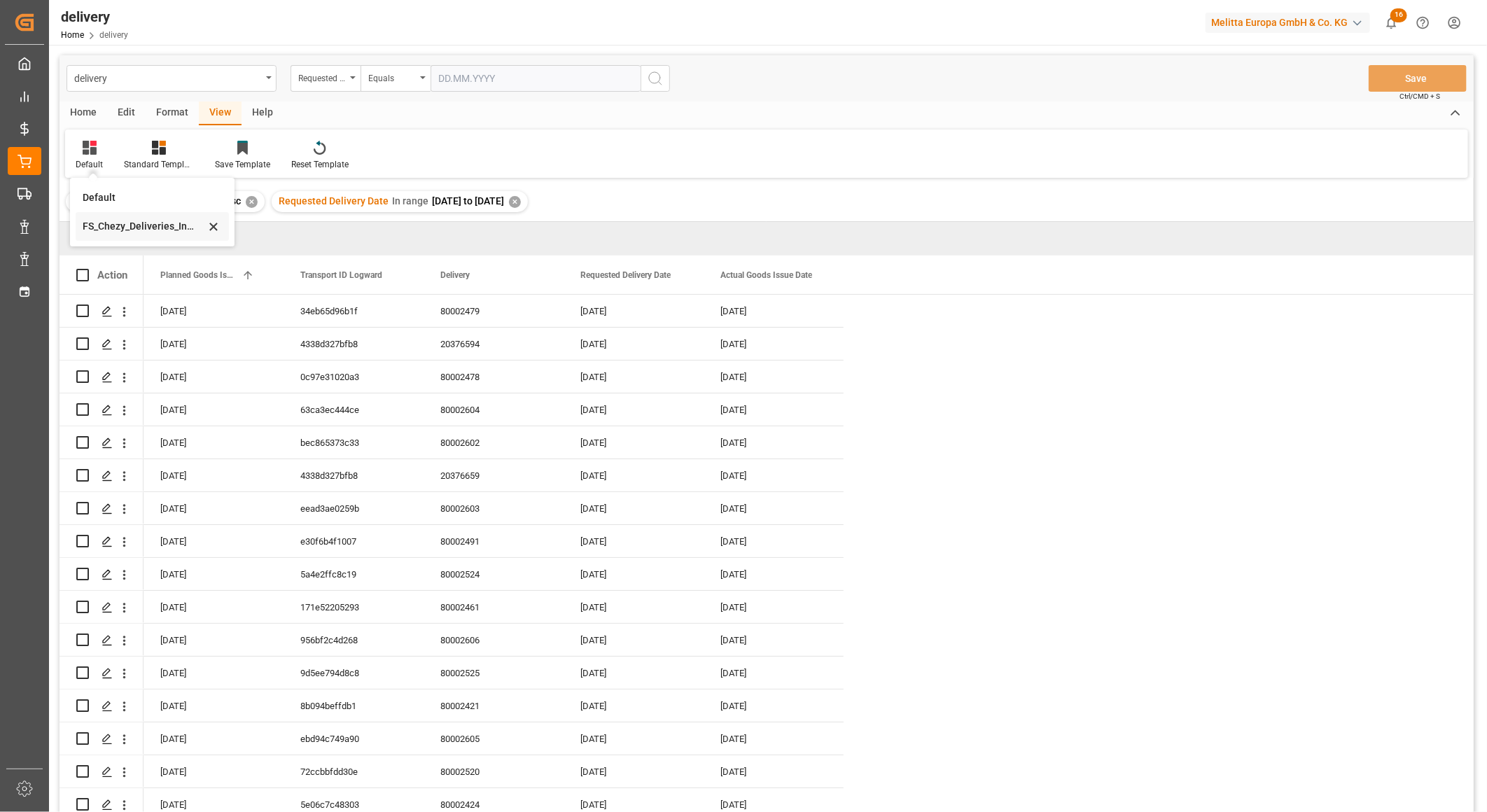
click at [106, 226] on div "FS_Chezy_Deliveries_Invoice_Template" at bounding box center [144, 226] width 123 height 14
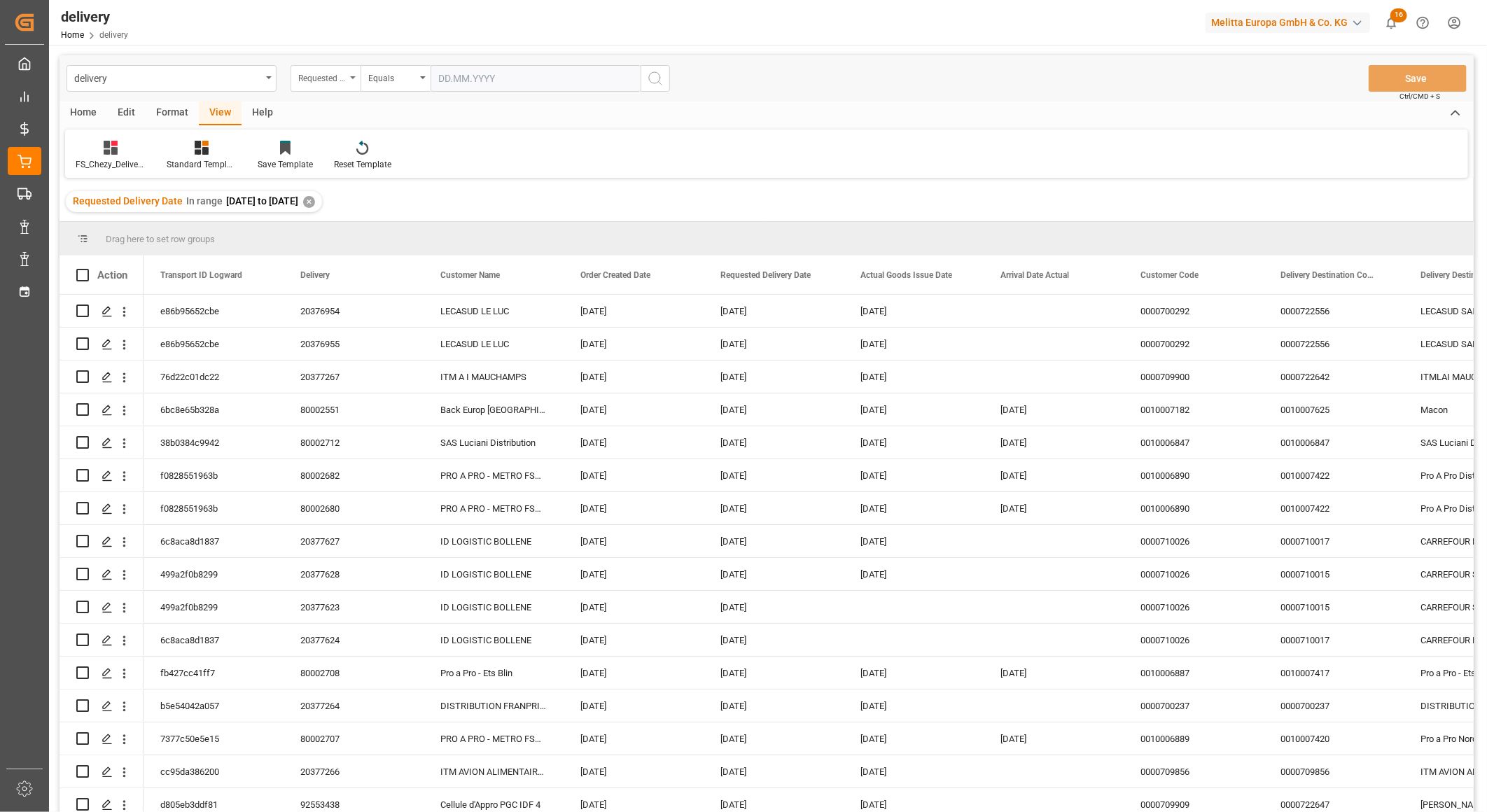
click at [346, 77] on div "Requested Delivery Date" at bounding box center [326, 78] width 70 height 27
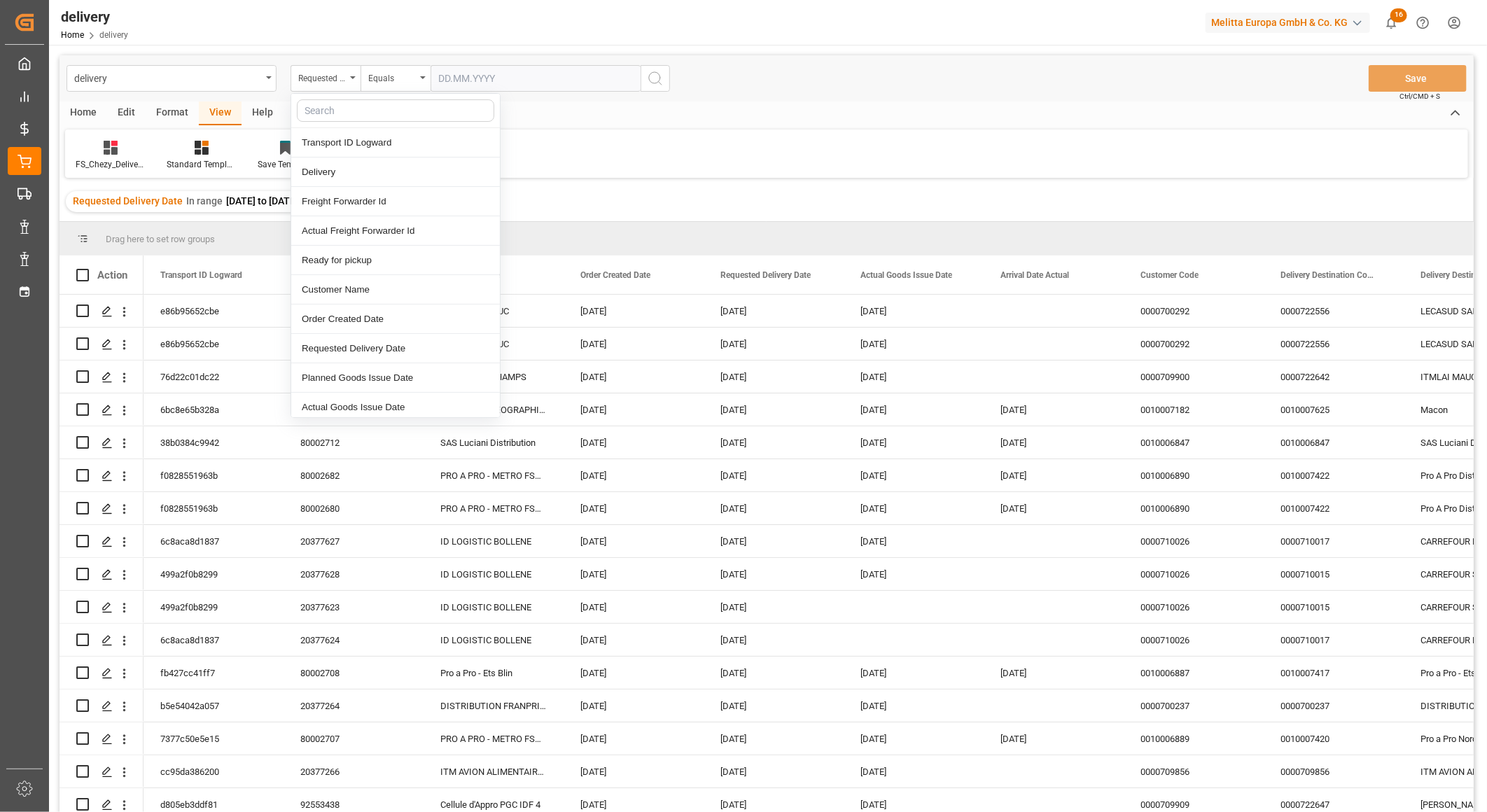
click at [355, 114] on input "text" at bounding box center [395, 110] width 197 height 23
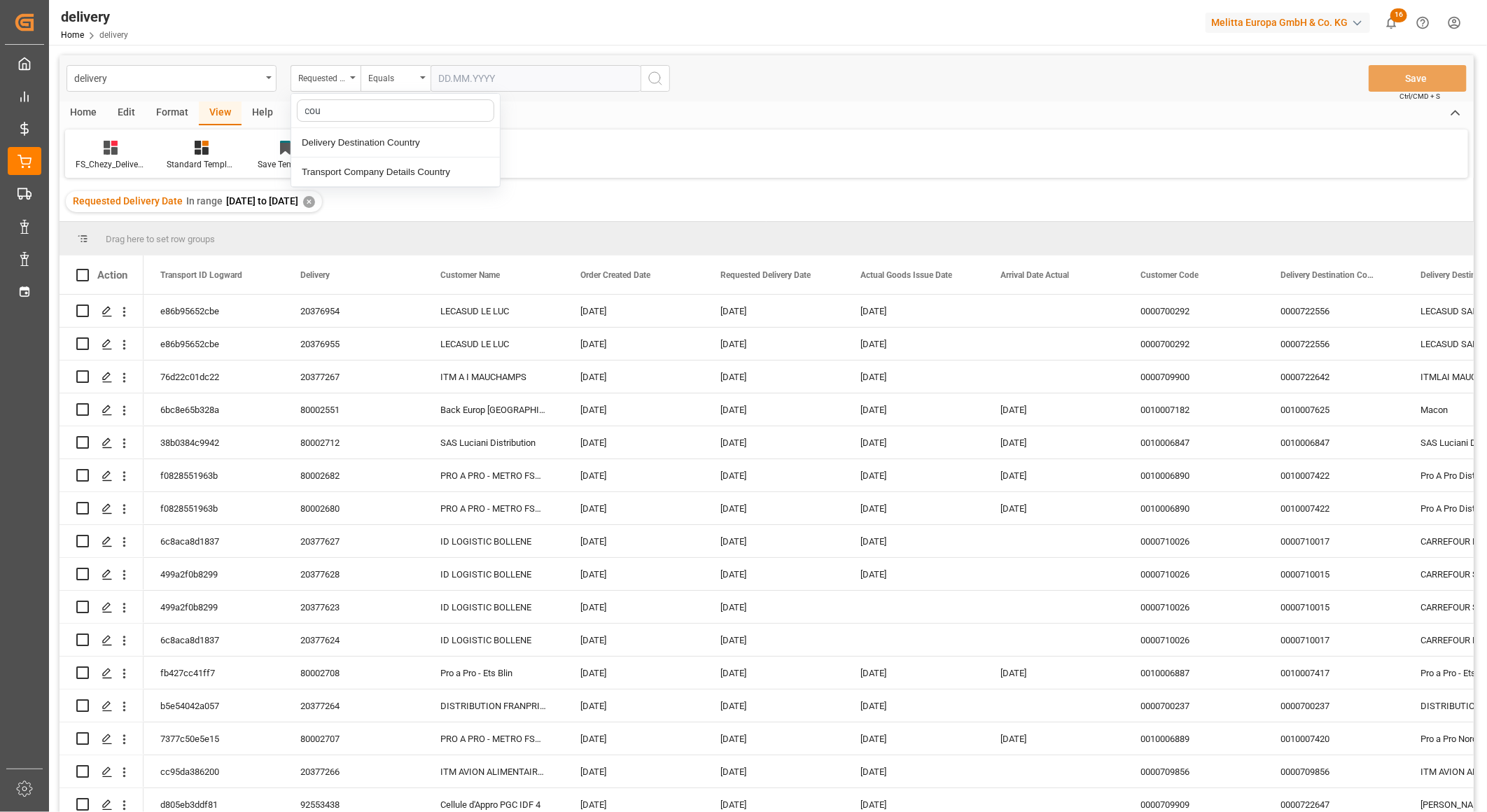
type input "coun"
click at [376, 141] on div "Delivery Destination Country" at bounding box center [395, 143] width 209 height 29
click at [502, 77] on input "text" at bounding box center [535, 78] width 210 height 27
type input "ES"
click at [654, 80] on icon "search button" at bounding box center [655, 78] width 17 height 17
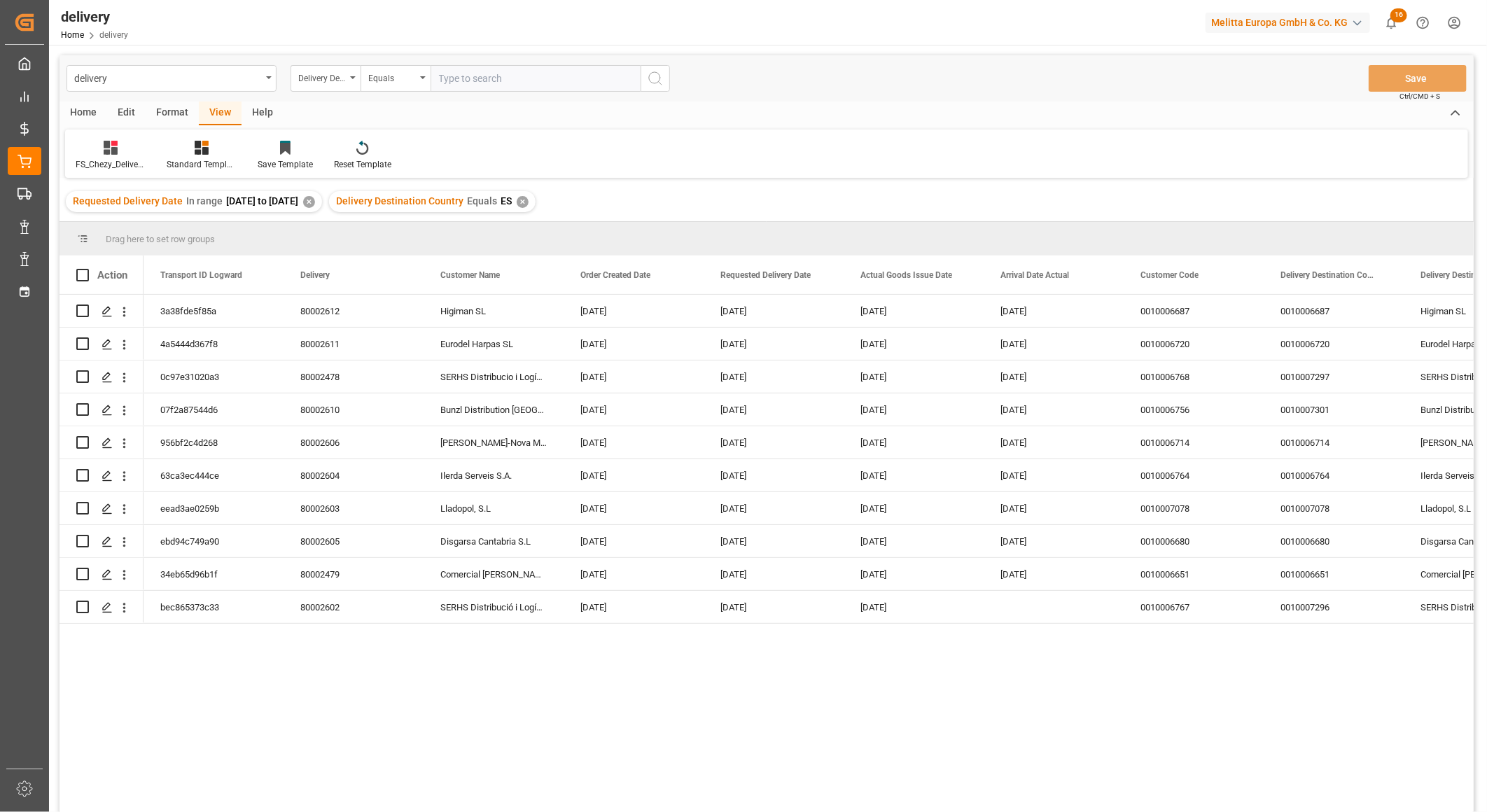
click at [315, 200] on div "✕" at bounding box center [309, 201] width 12 height 12
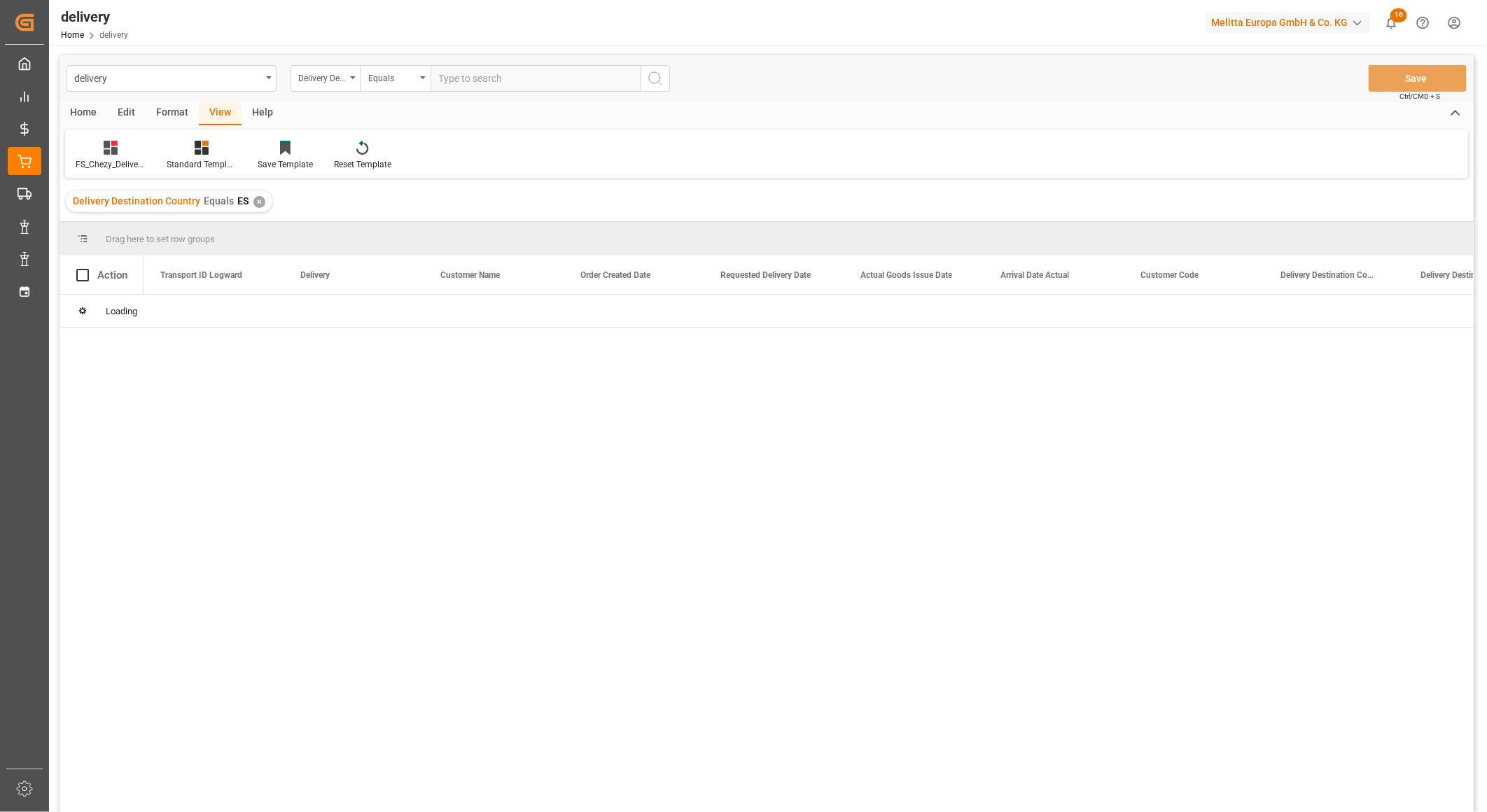
click at [254, 199] on div "✕" at bounding box center [260, 201] width 12 height 12
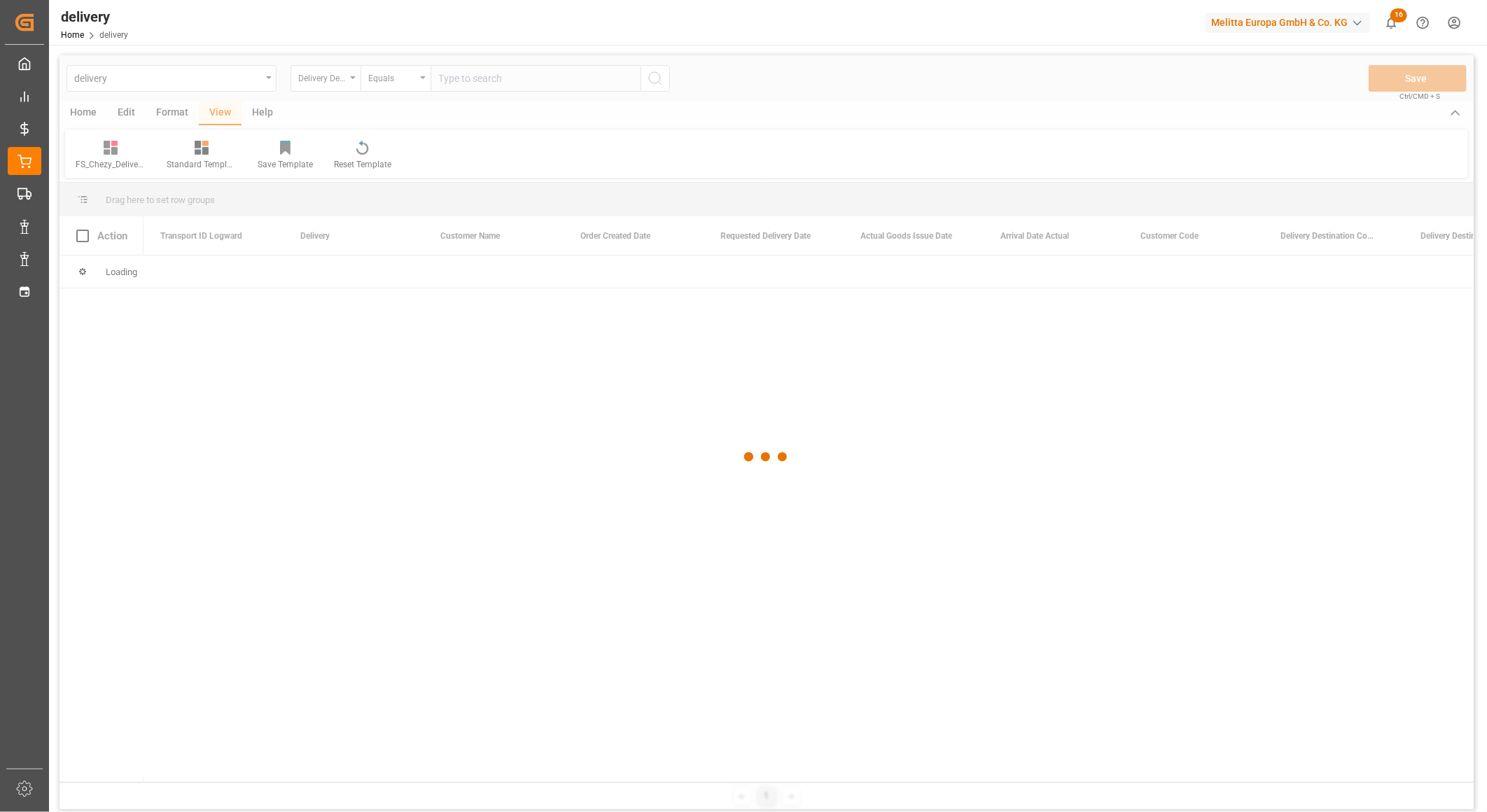
click at [254, 199] on div at bounding box center [766, 457] width 1414 height 803
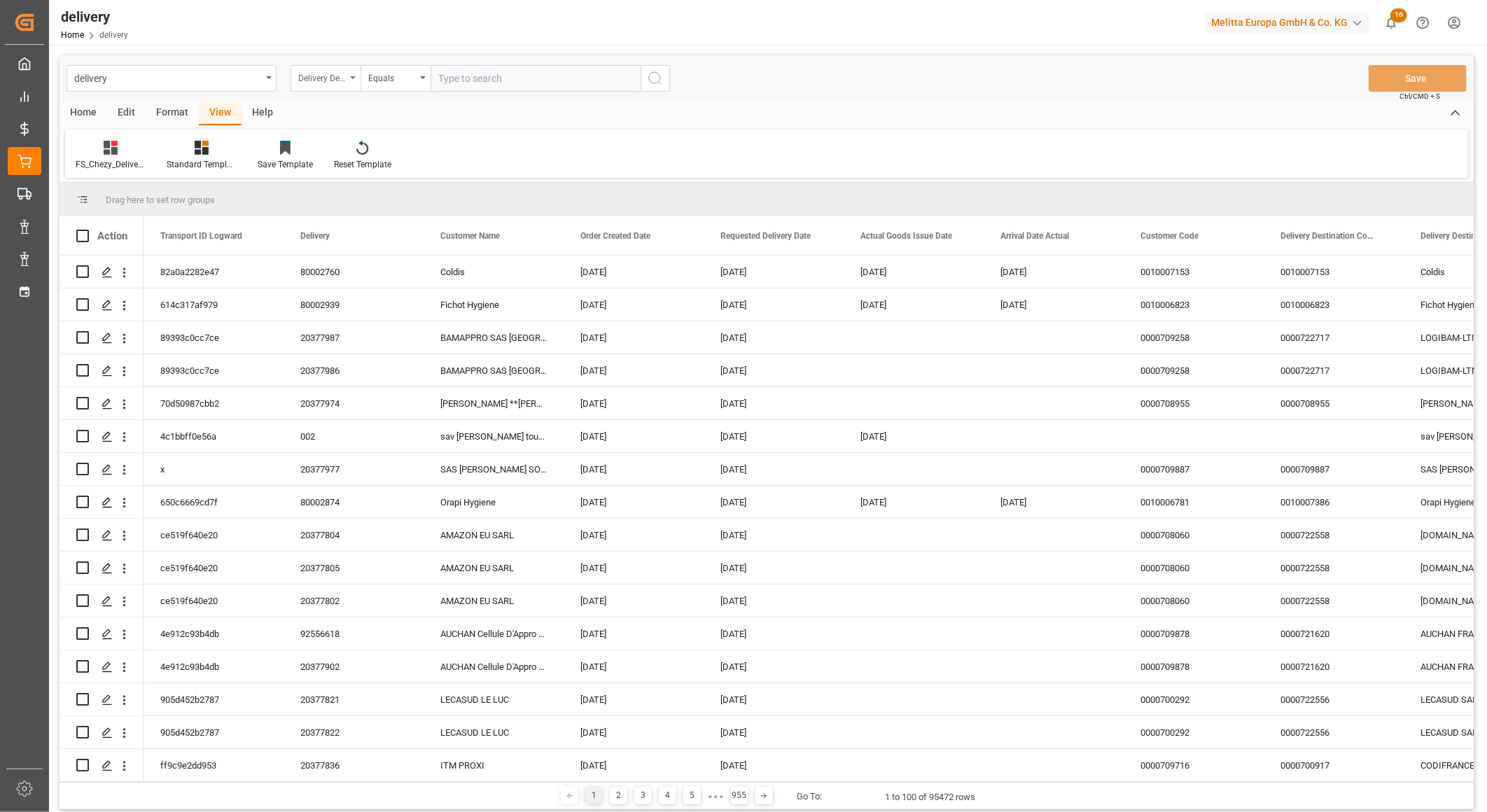
click at [348, 79] on div "Delivery Destination Country" at bounding box center [326, 78] width 70 height 27
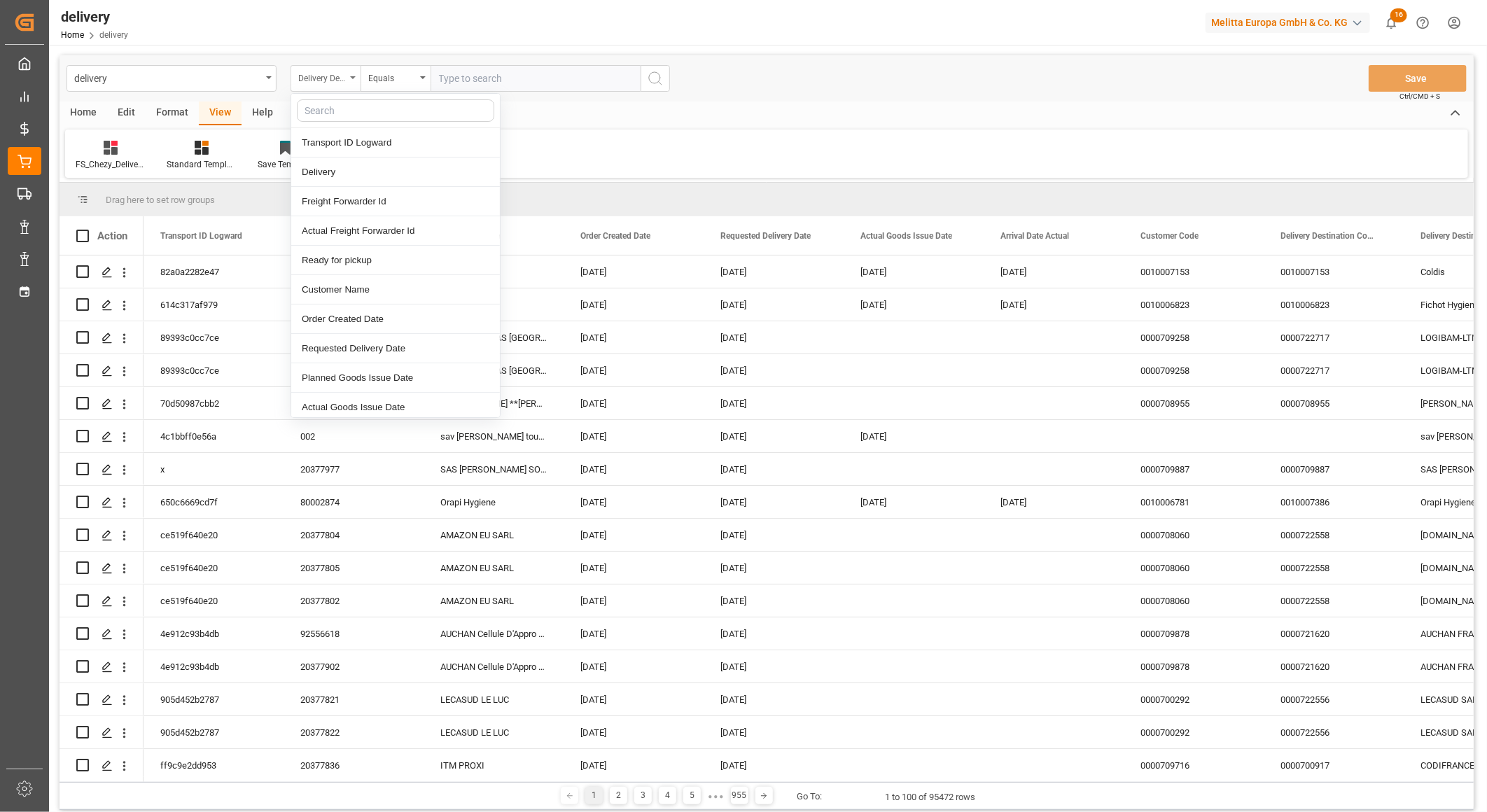
click at [305, 79] on div "Delivery Destination Country" at bounding box center [322, 77] width 48 height 16
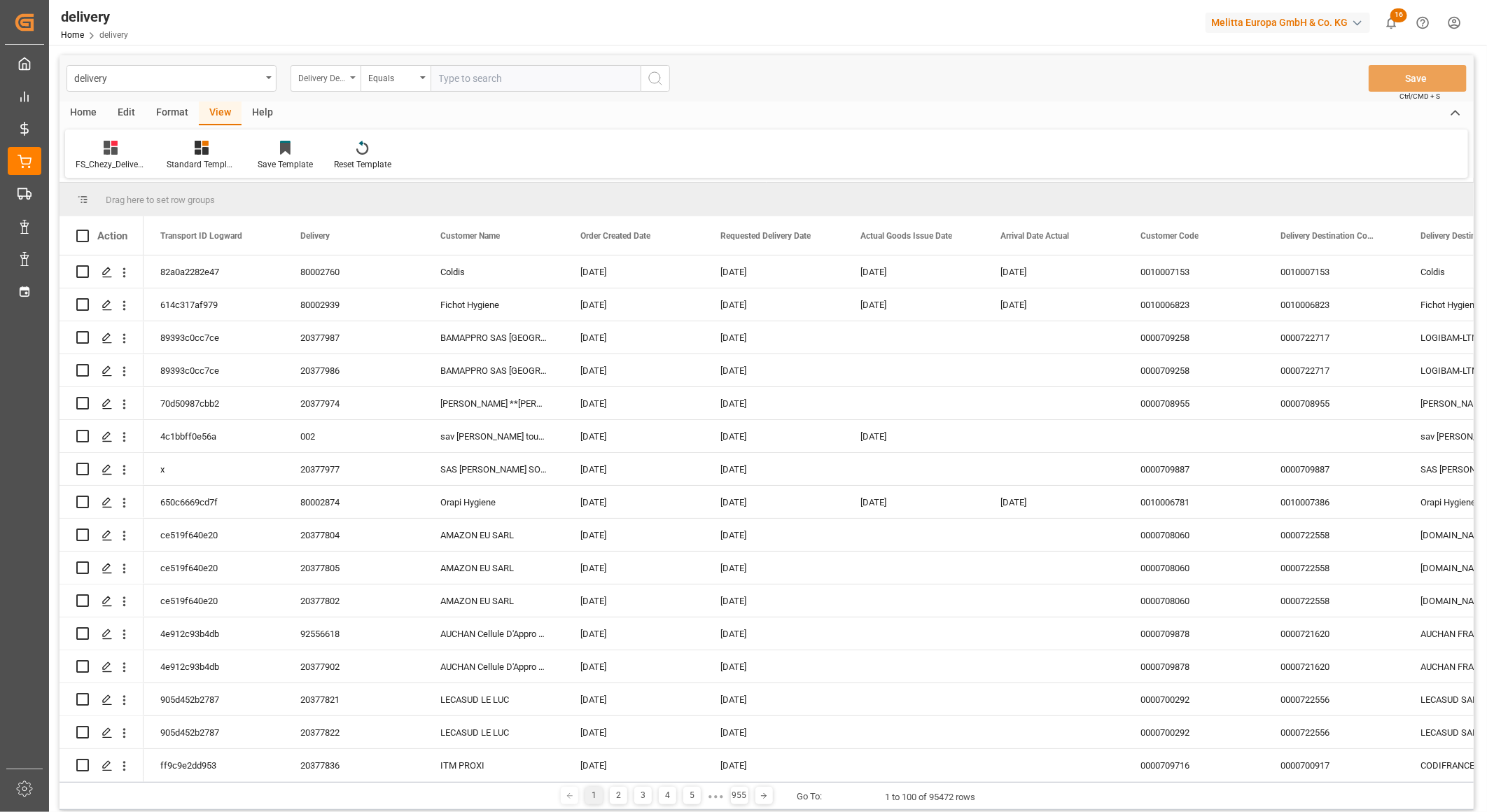
click at [305, 79] on div "Delivery Destination Country" at bounding box center [322, 77] width 48 height 16
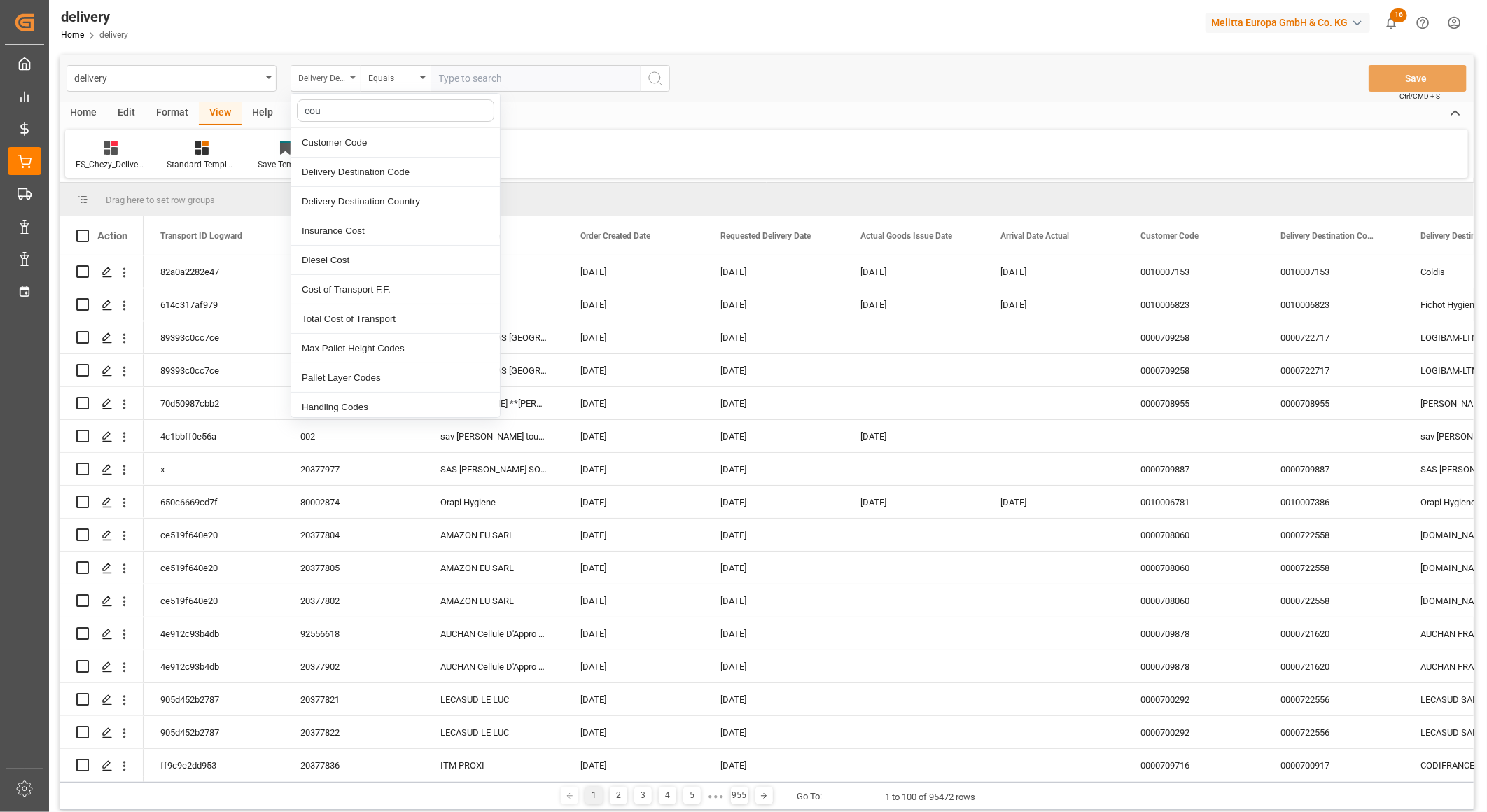
type input "coun"
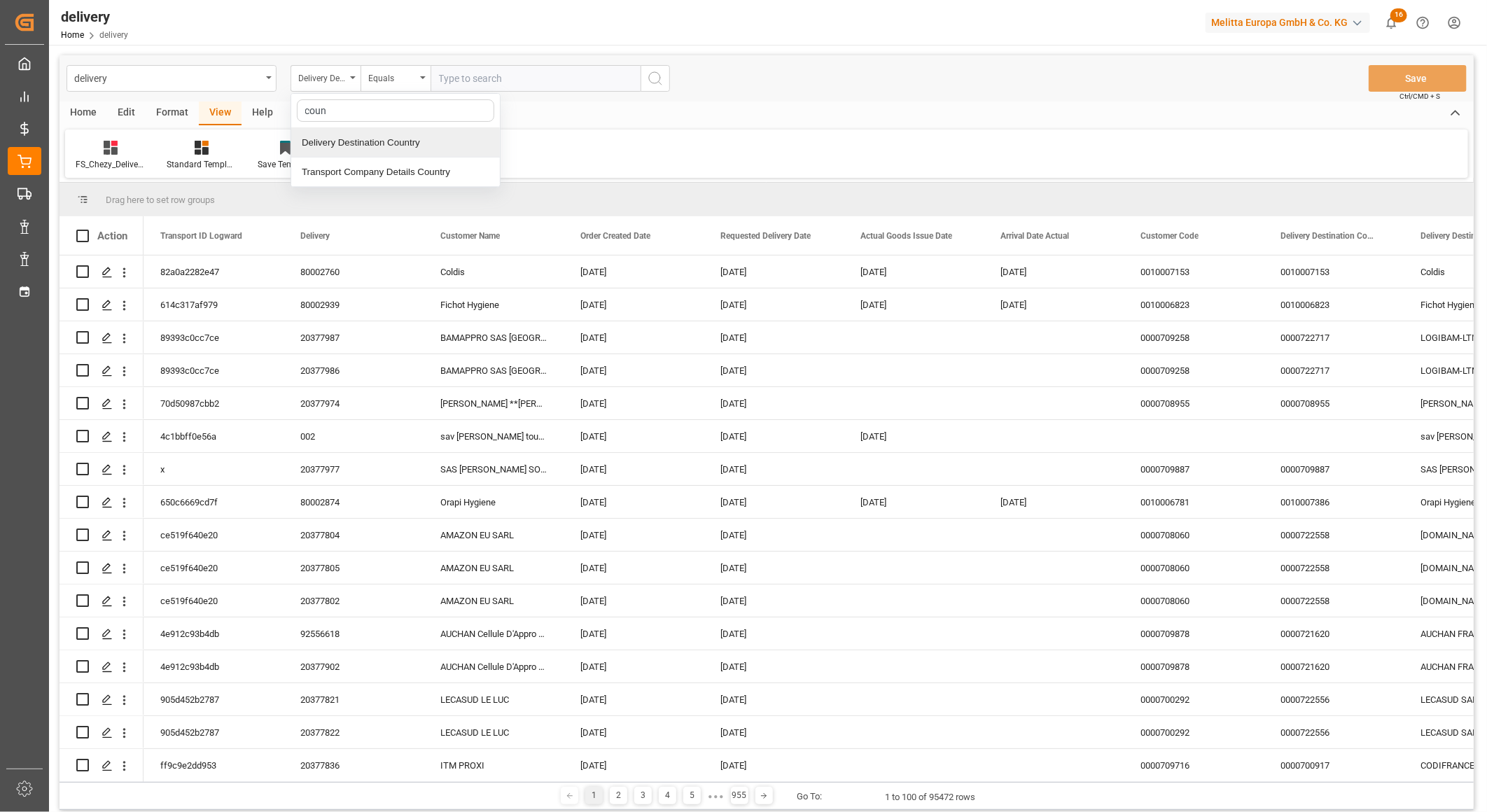
click at [387, 130] on div "Delivery Destination Country" at bounding box center [395, 143] width 209 height 29
click at [469, 81] on input "text" at bounding box center [535, 78] width 210 height 27
type input "FR"
click at [651, 74] on icon "search button" at bounding box center [655, 78] width 17 height 17
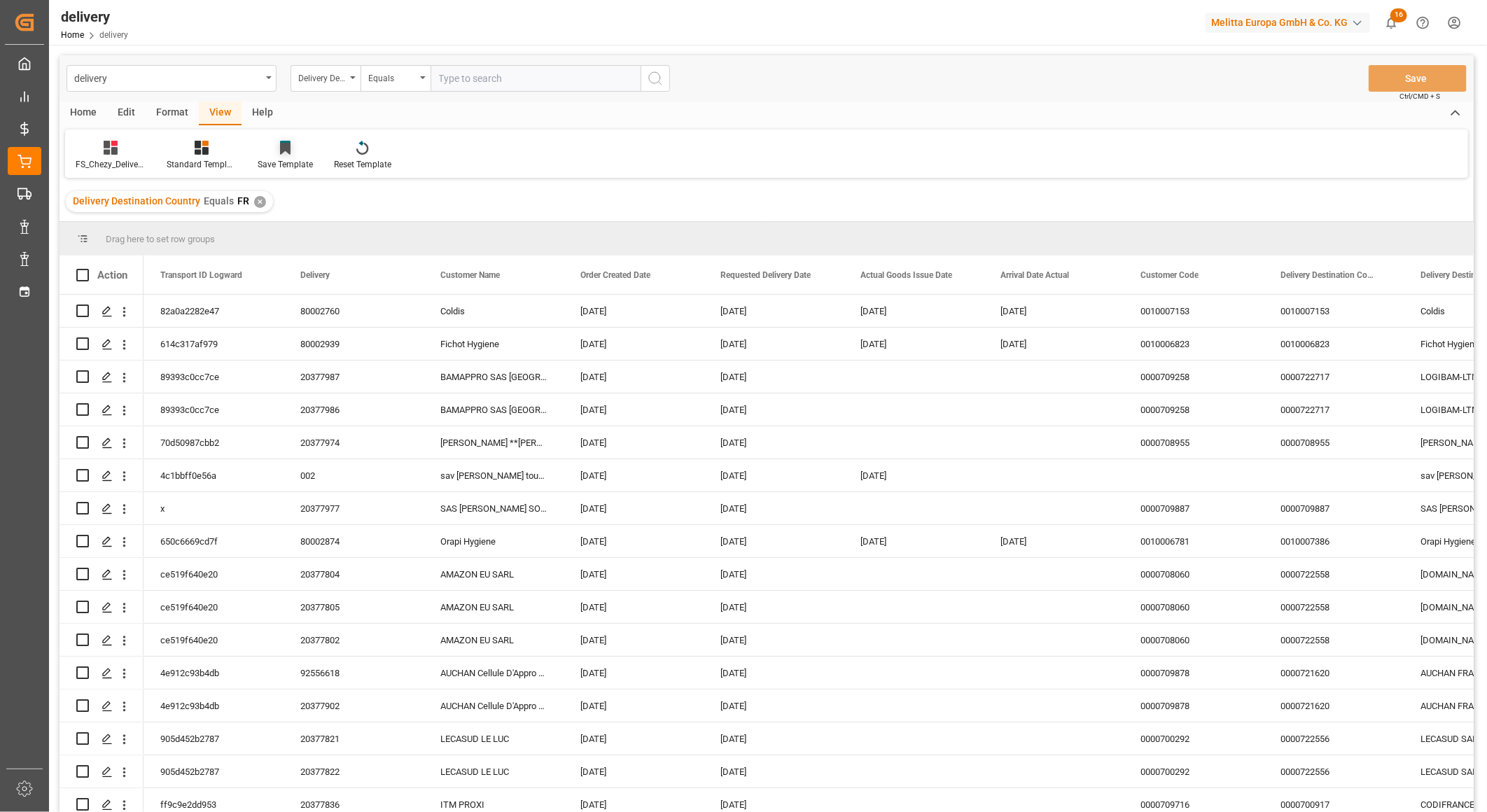
click at [290, 151] on icon at bounding box center [285, 148] width 10 height 12
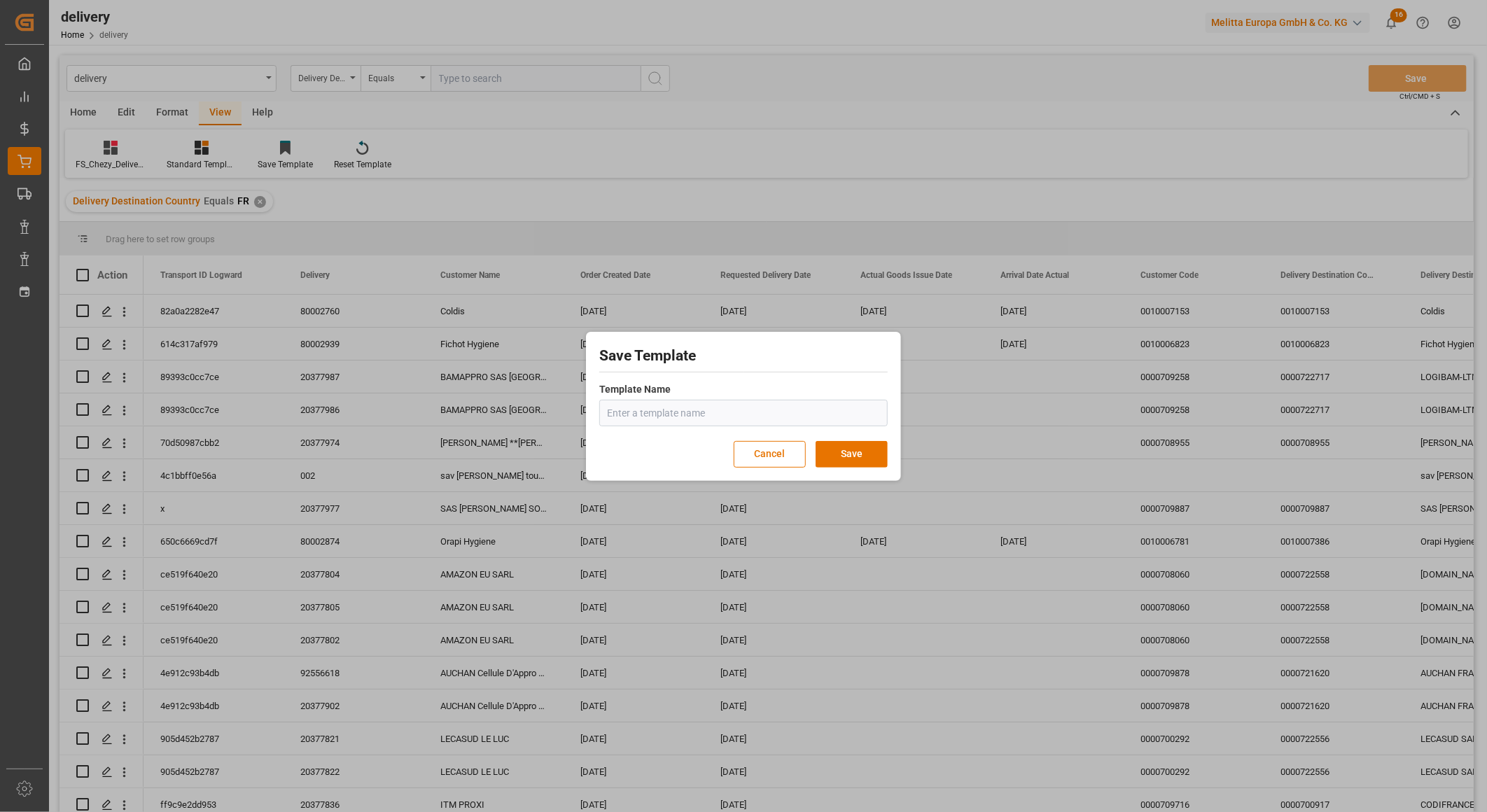
click at [673, 408] on input "text" at bounding box center [744, 412] width 289 height 27
type input "E"
type input "FR Deliveries only"
click at [857, 454] on button "Save" at bounding box center [851, 454] width 72 height 27
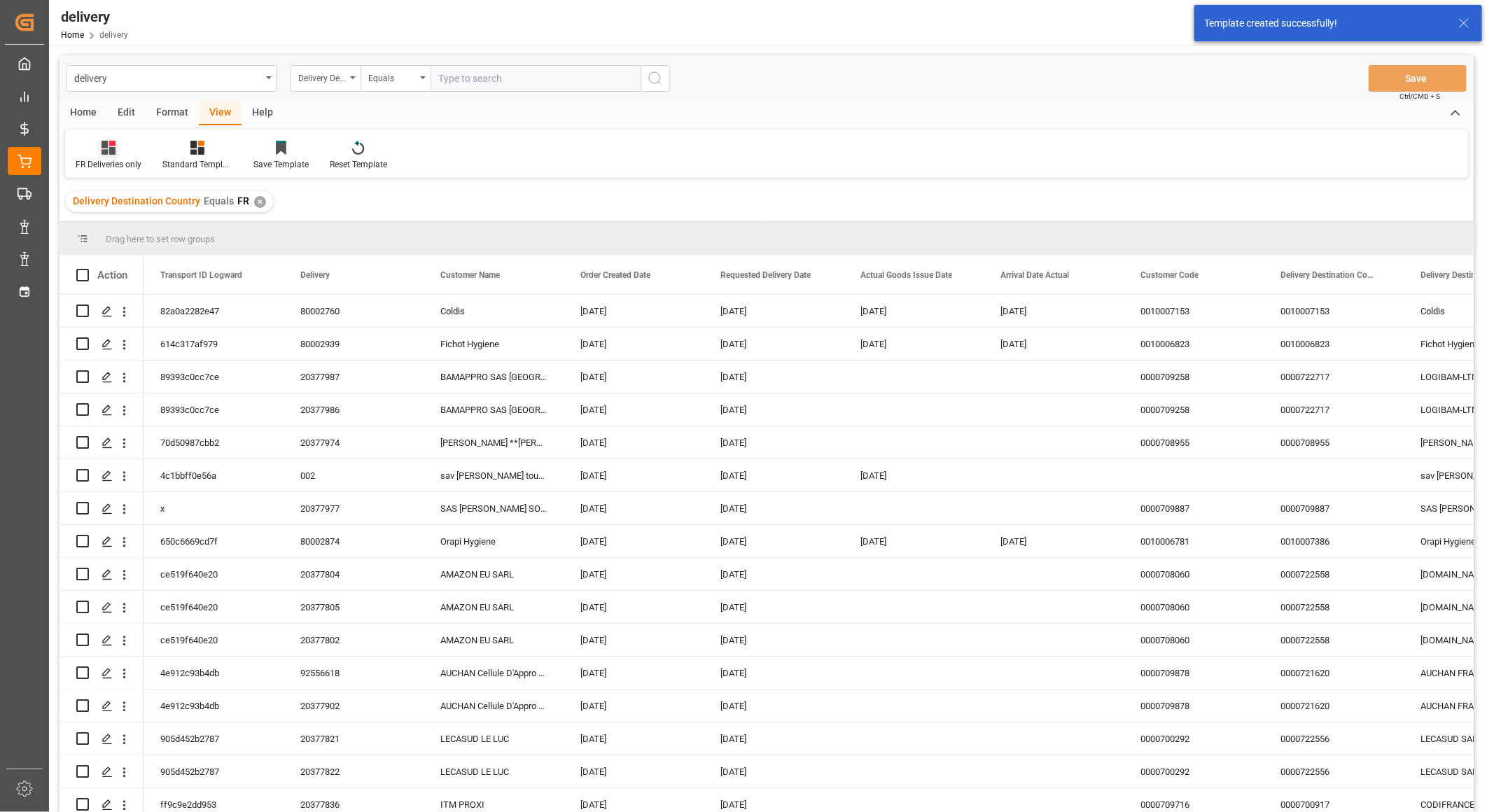
click at [118, 150] on div at bounding box center [109, 147] width 66 height 14
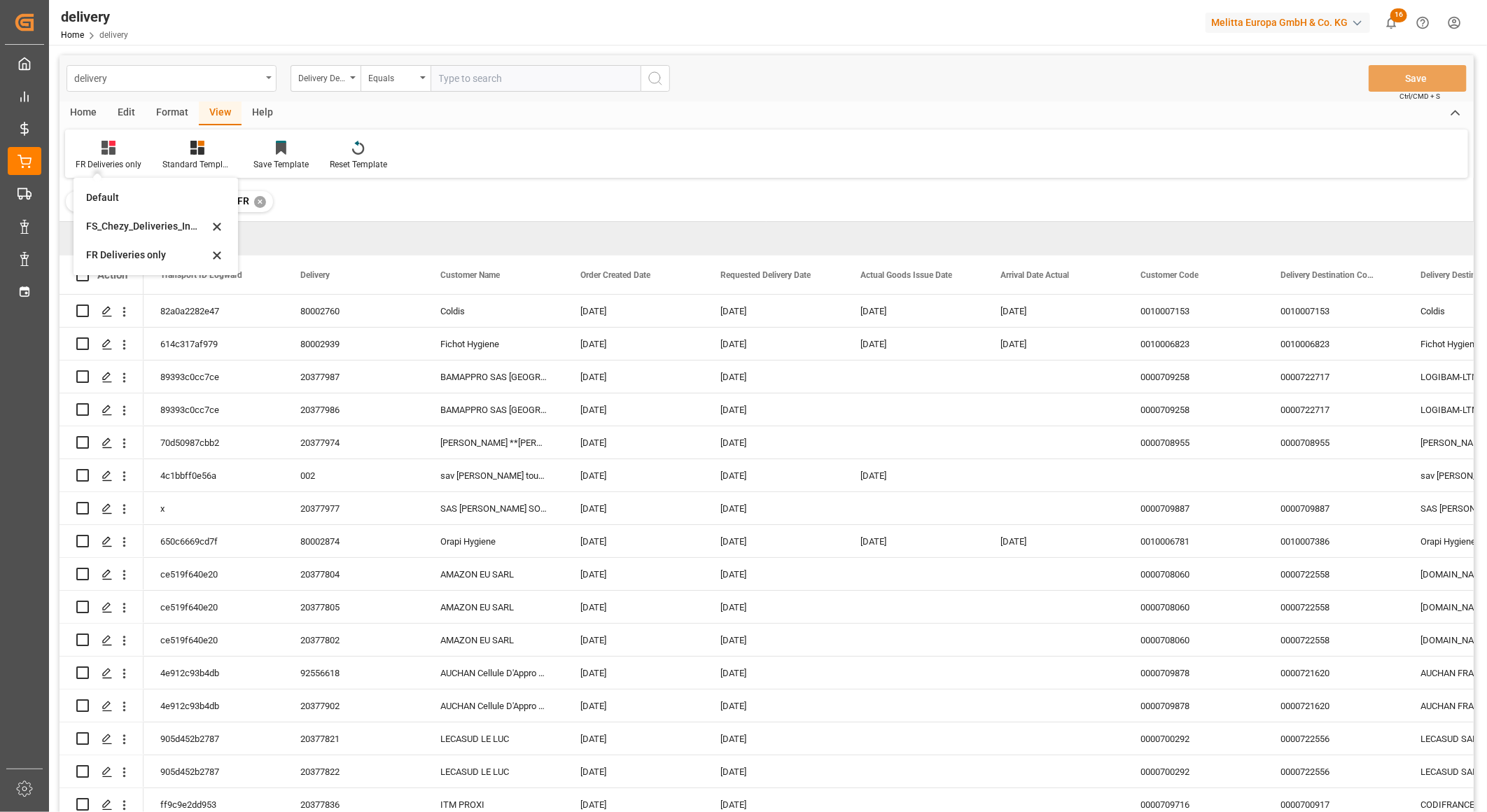
click at [252, 65] on div "delivery" at bounding box center [172, 78] width 210 height 27
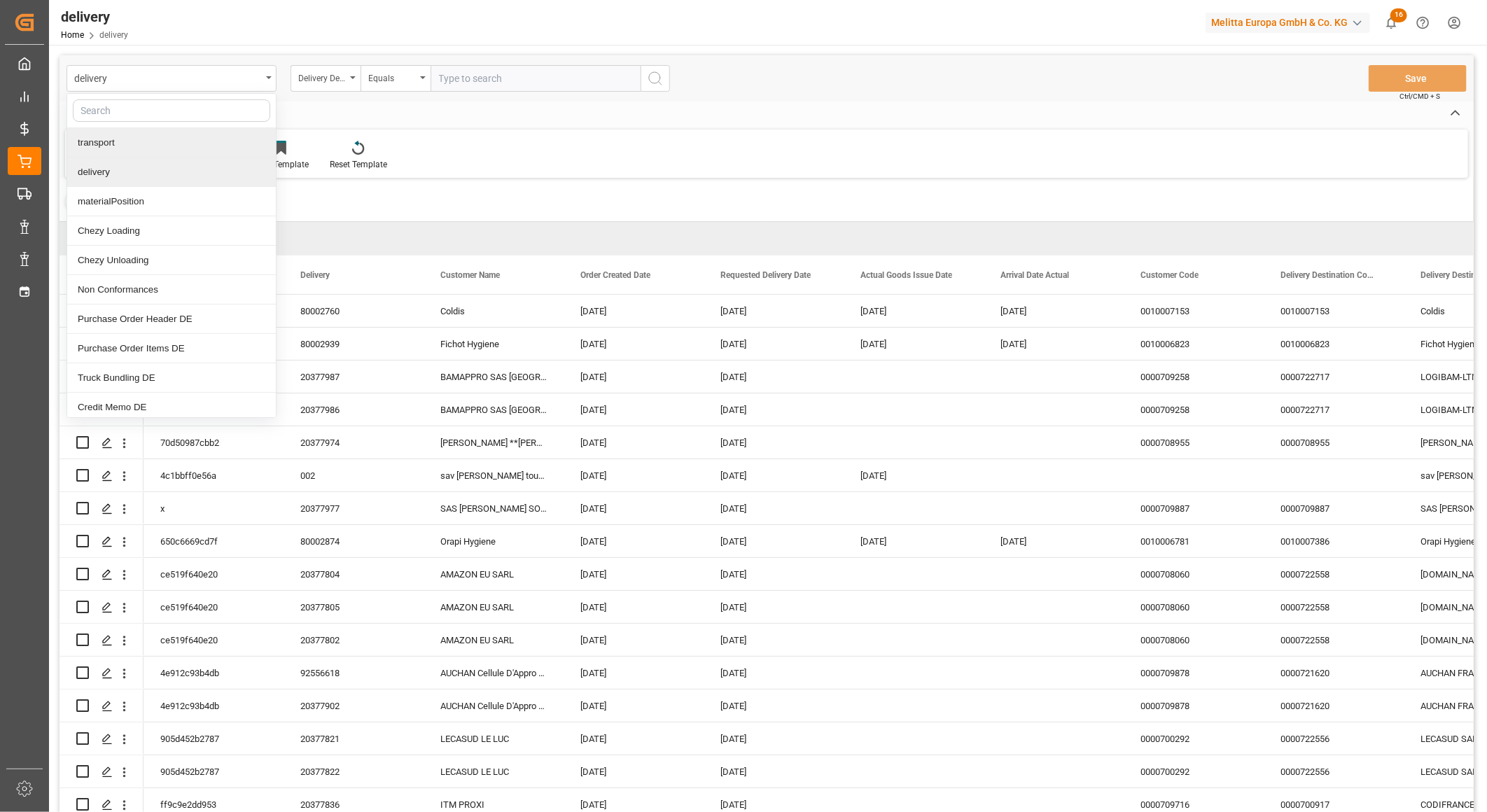
click at [128, 142] on div "transport" at bounding box center [171, 143] width 209 height 29
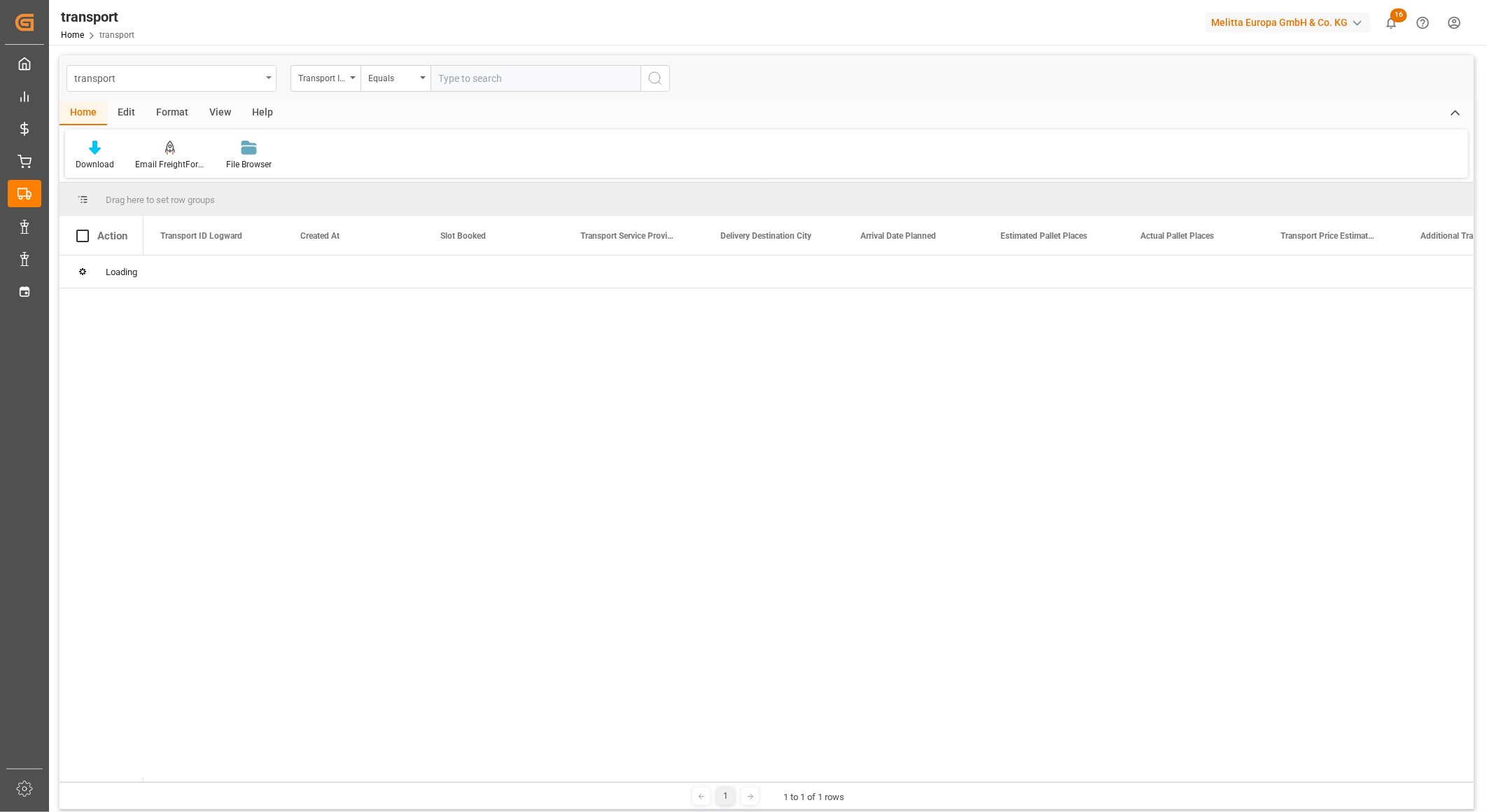
click at [236, 86] on div "transport" at bounding box center [172, 78] width 210 height 27
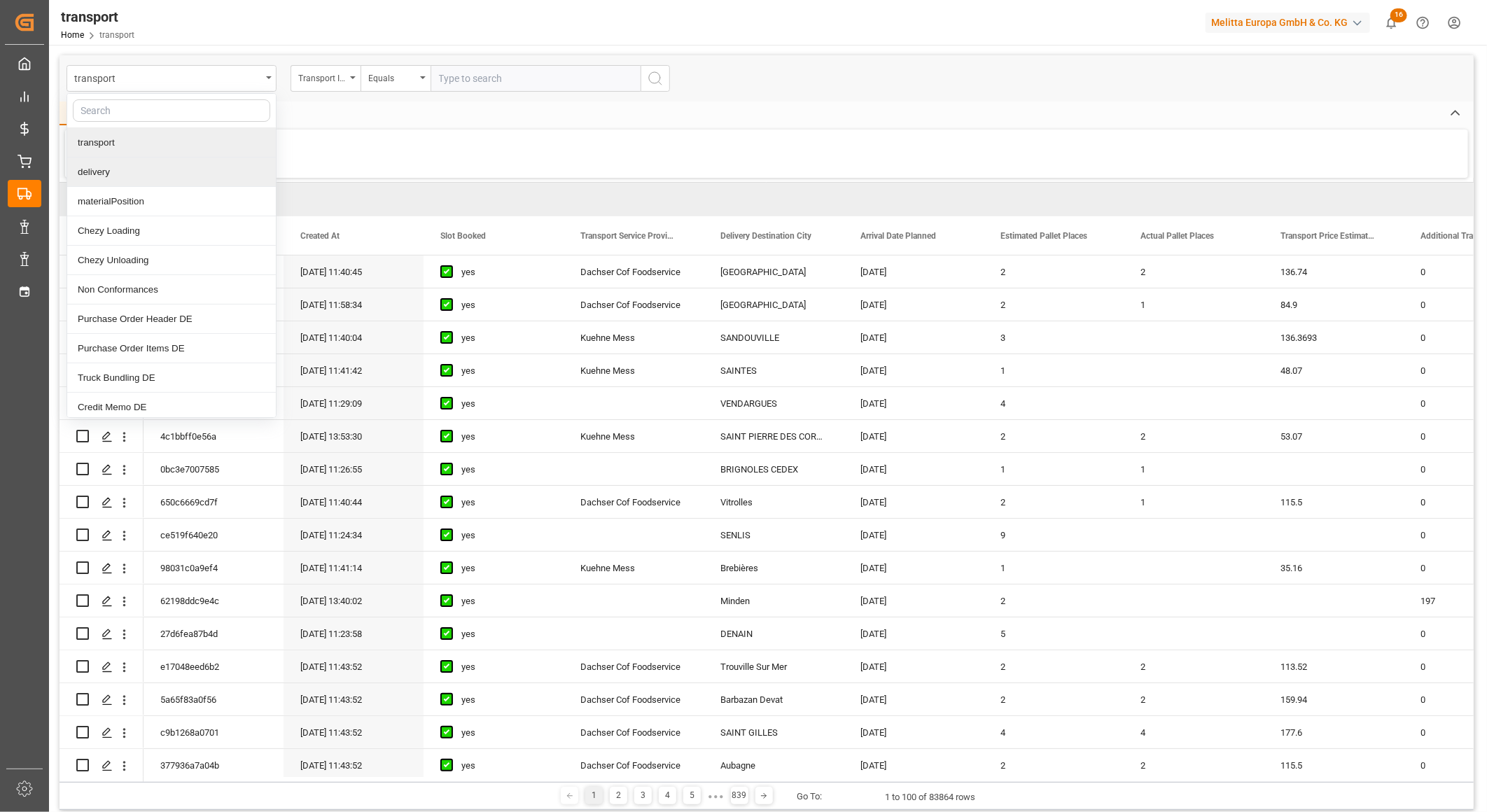
click at [164, 173] on div "delivery" at bounding box center [171, 172] width 209 height 29
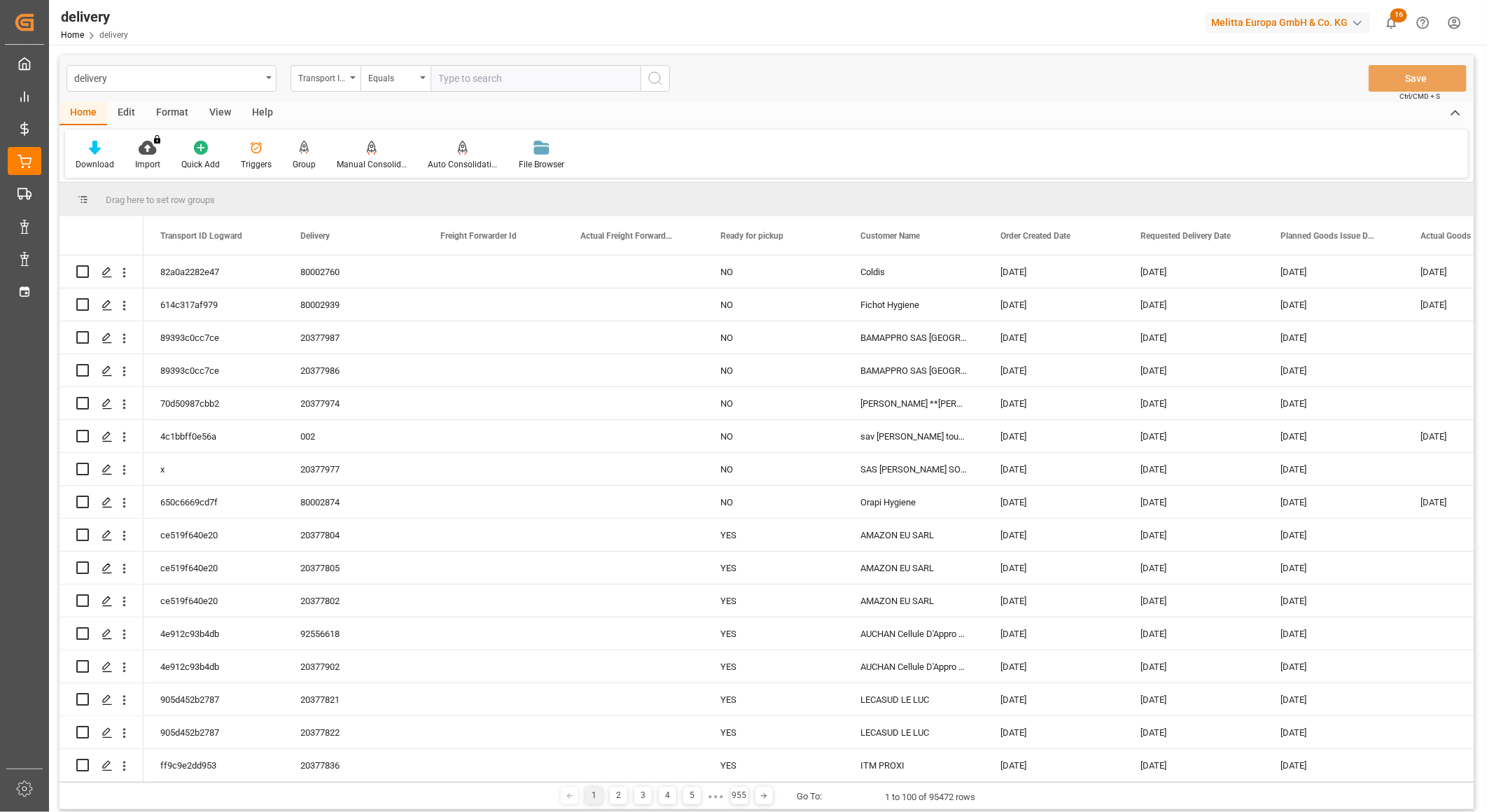
click at [218, 115] on div "View" at bounding box center [220, 114] width 43 height 24
click at [85, 162] on div "Default" at bounding box center [89, 164] width 27 height 13
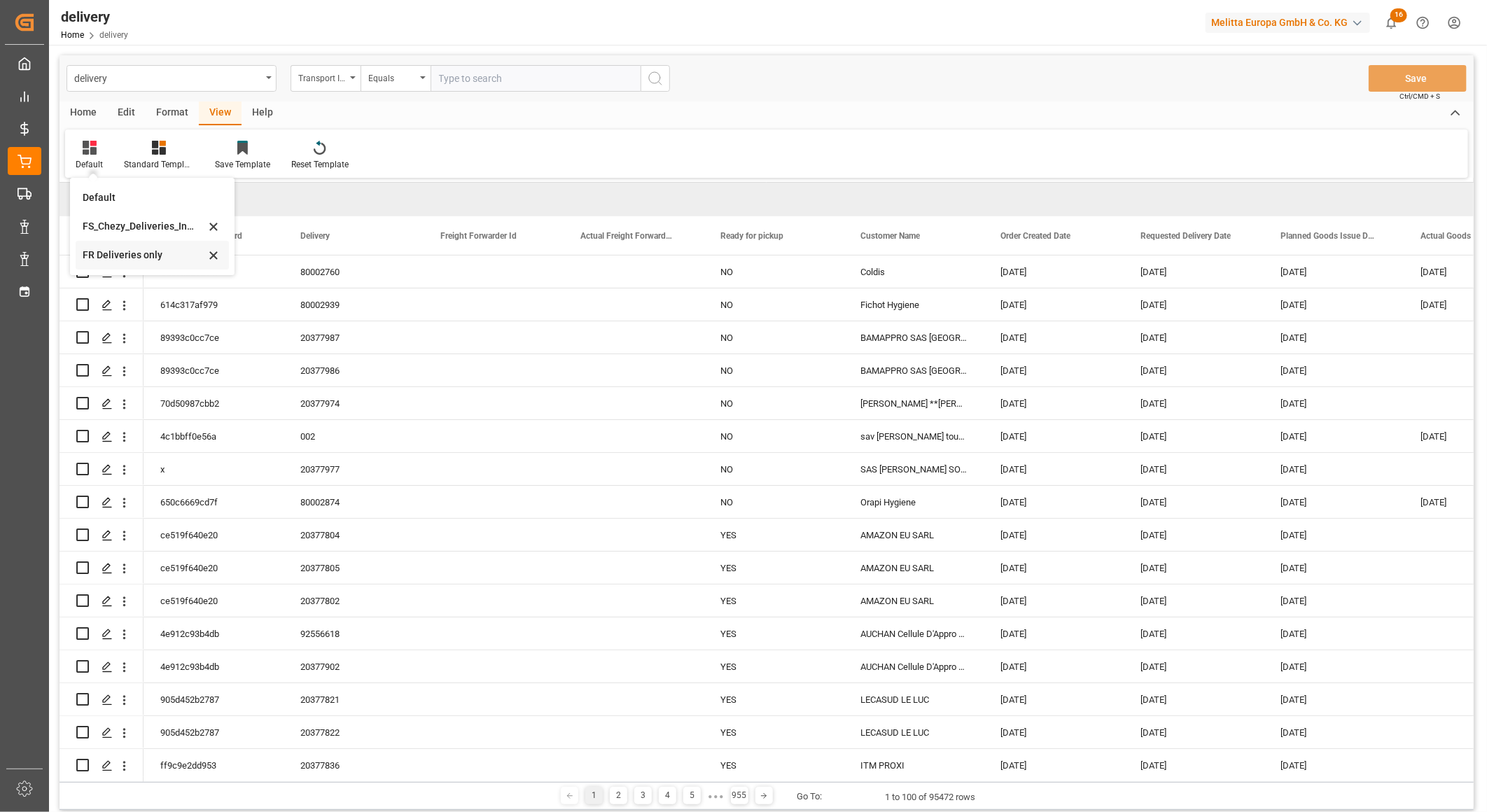
click at [109, 248] on div "FR Deliveries only" at bounding box center [144, 255] width 123 height 14
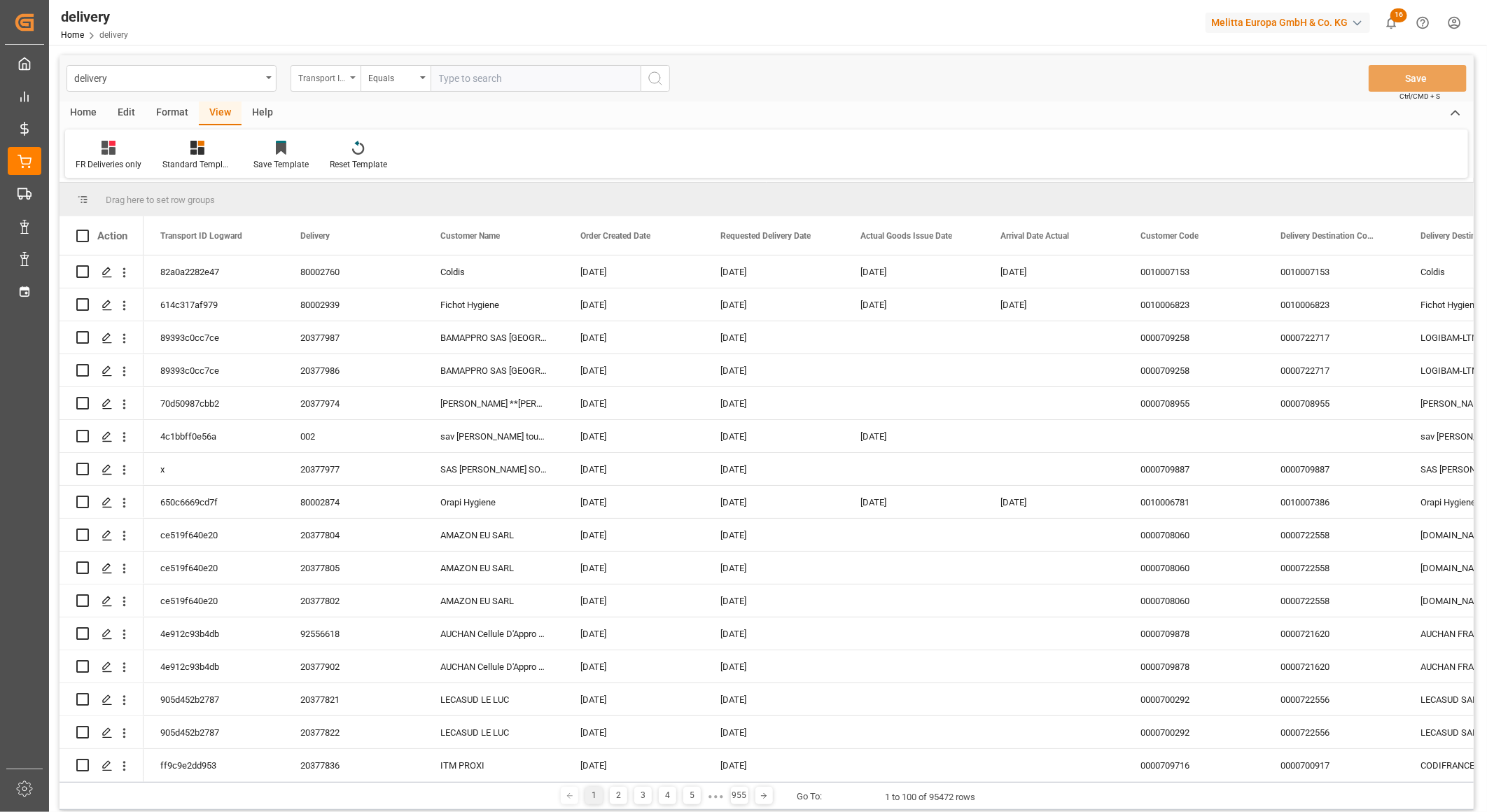
click at [344, 77] on div "Transport ID Logward" at bounding box center [322, 77] width 48 height 16
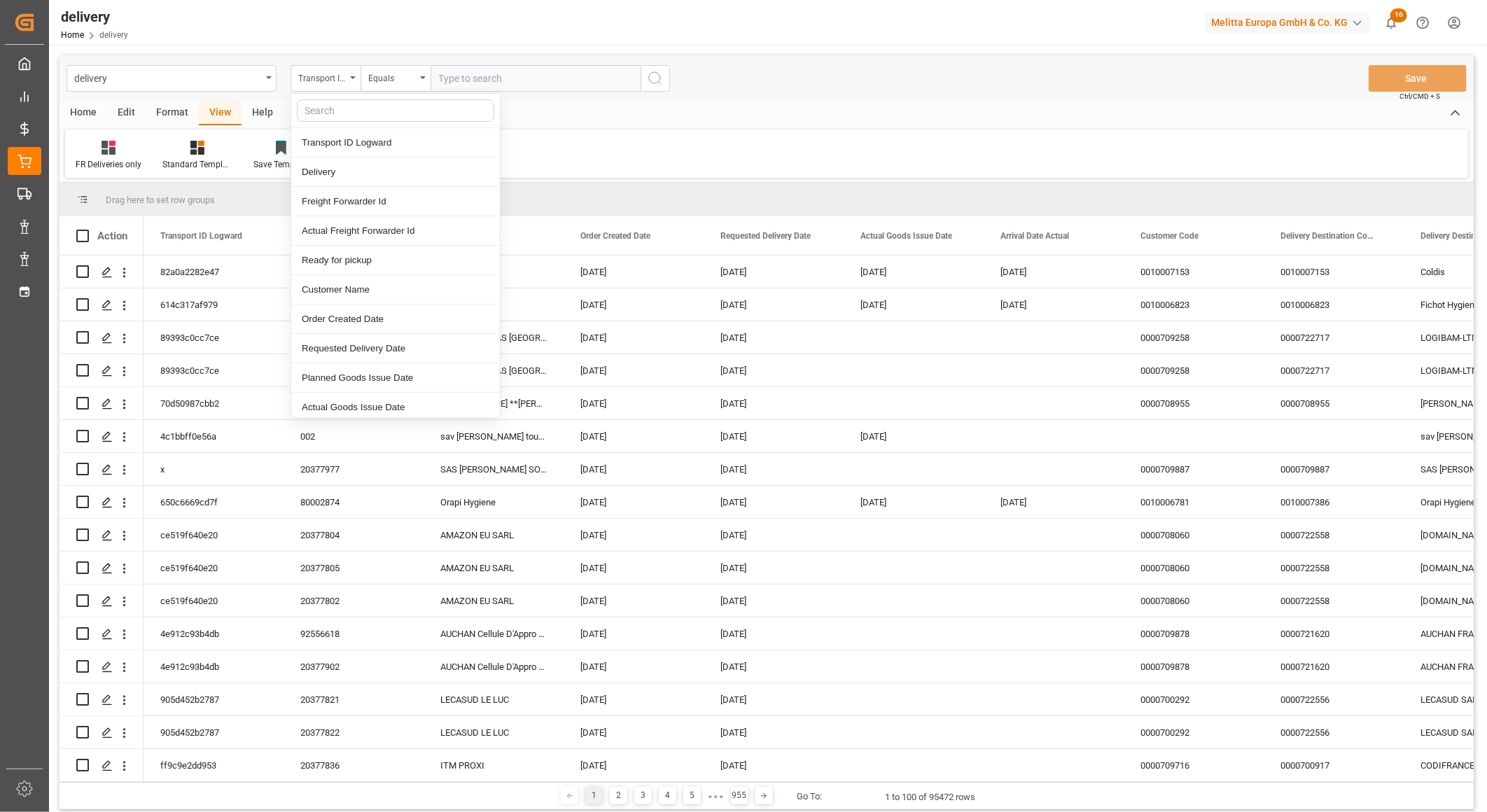
click at [766, 104] on div "Home Edit Format View Help" at bounding box center [766, 114] width 1414 height 24
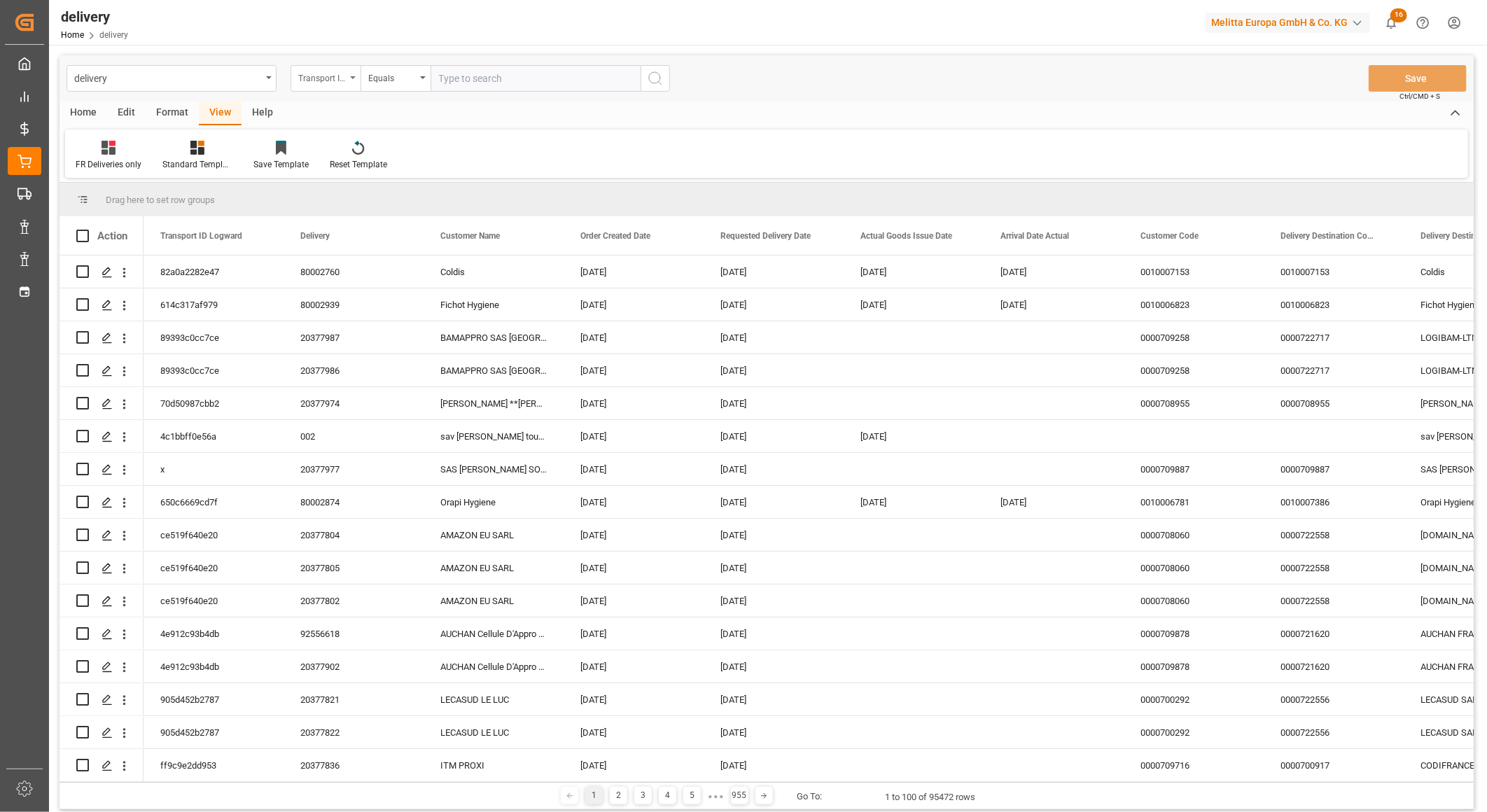
click at [334, 79] on div "Transport ID Logward" at bounding box center [322, 77] width 48 height 16
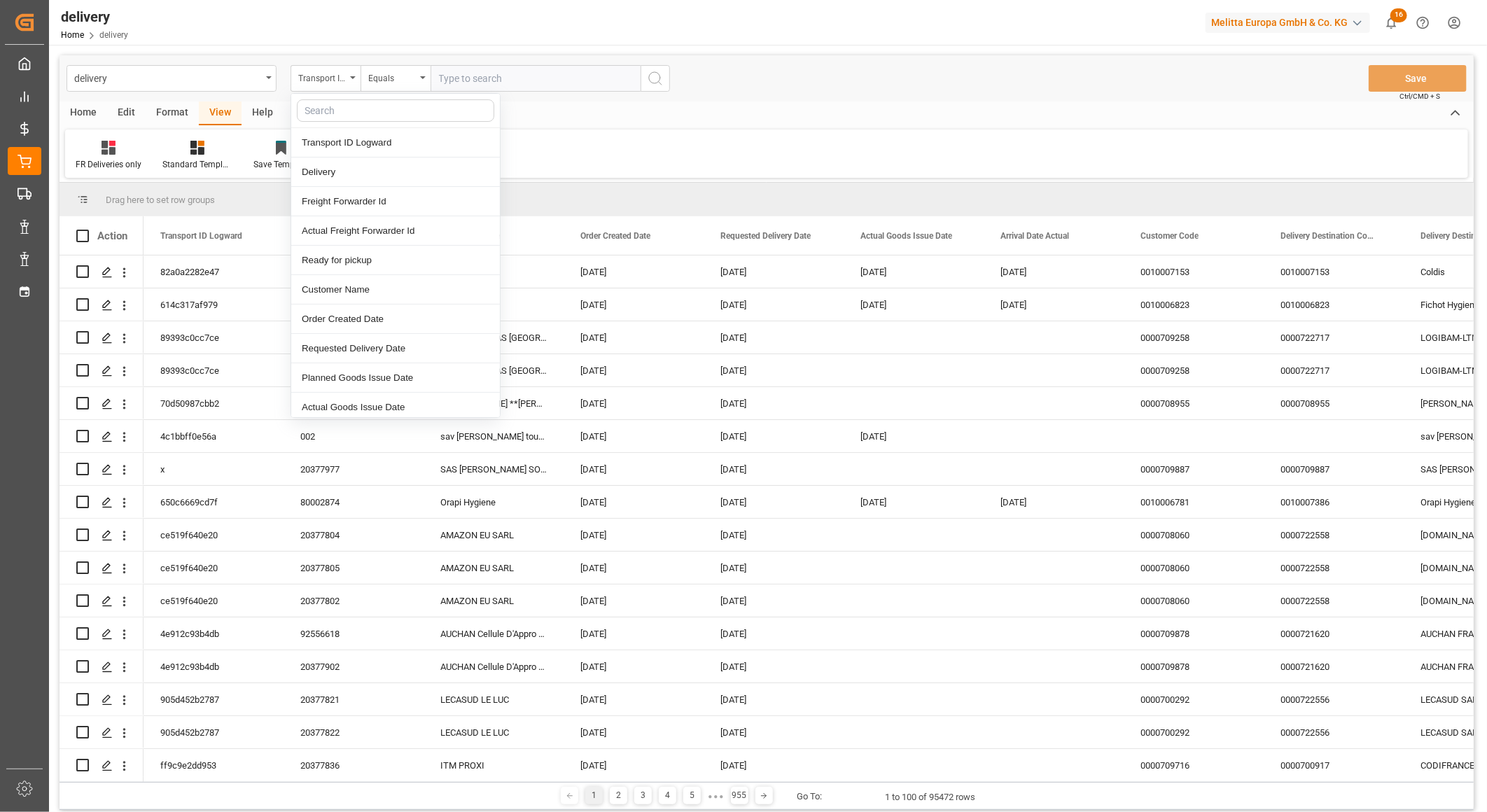
click at [847, 96] on div "delivery Transport ID Logward Transport ID Logward Delivery Freight Forwarder I…" at bounding box center [766, 78] width 1414 height 46
